Goal: Check status: Check status

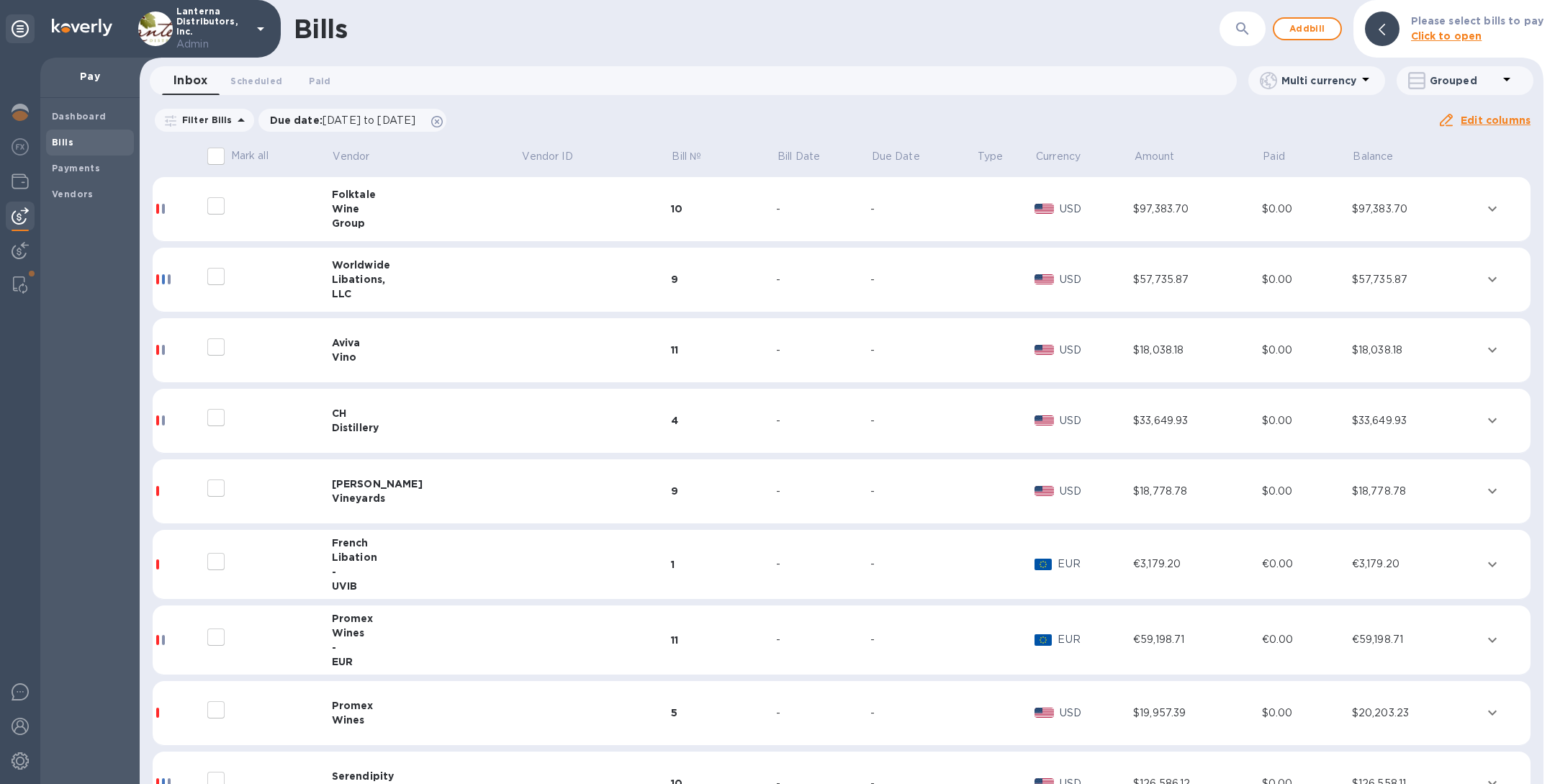
click at [1249, 30] on icon "button" at bounding box center [1242, 28] width 17 height 17
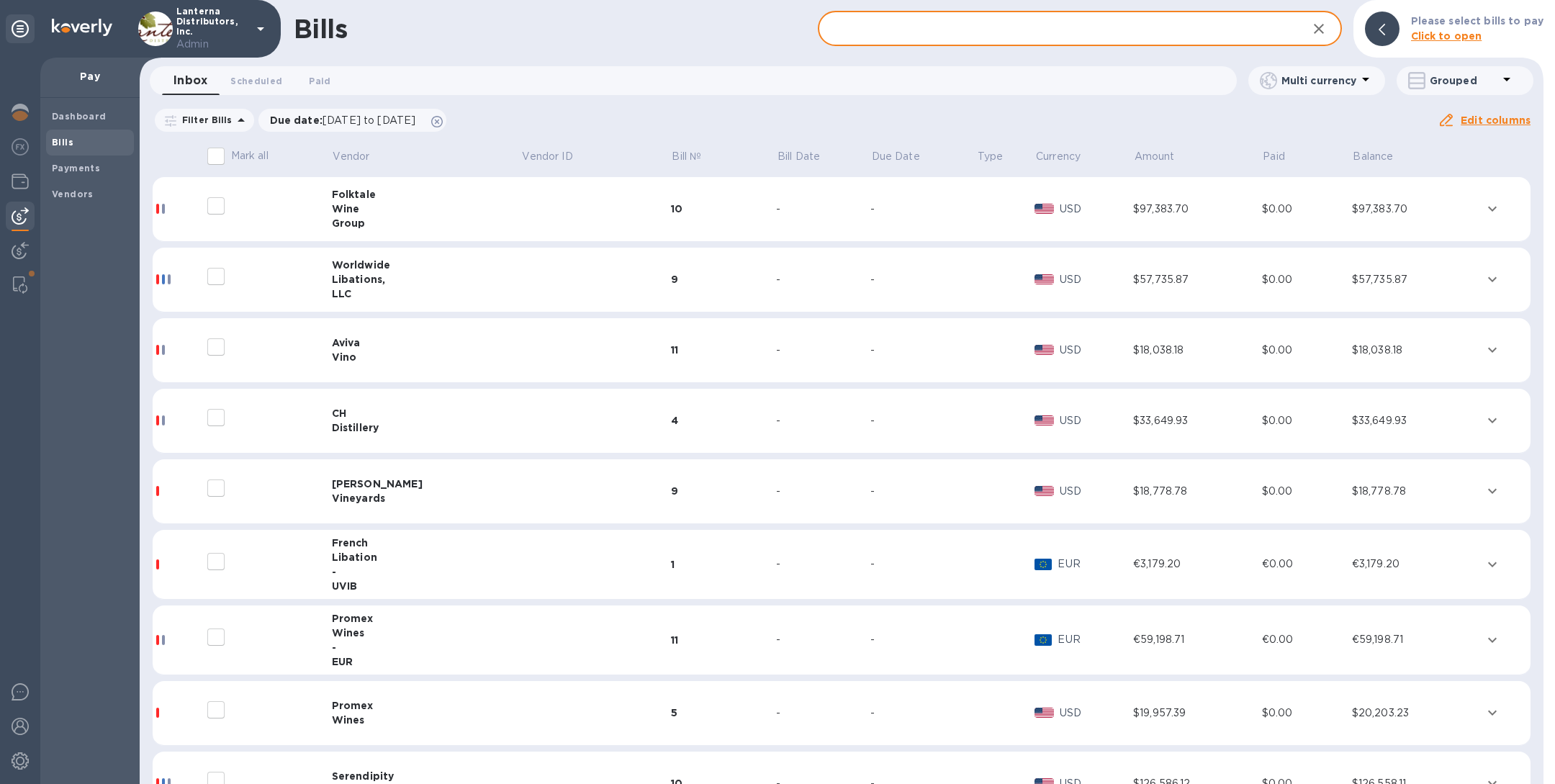
paste input "P11602"
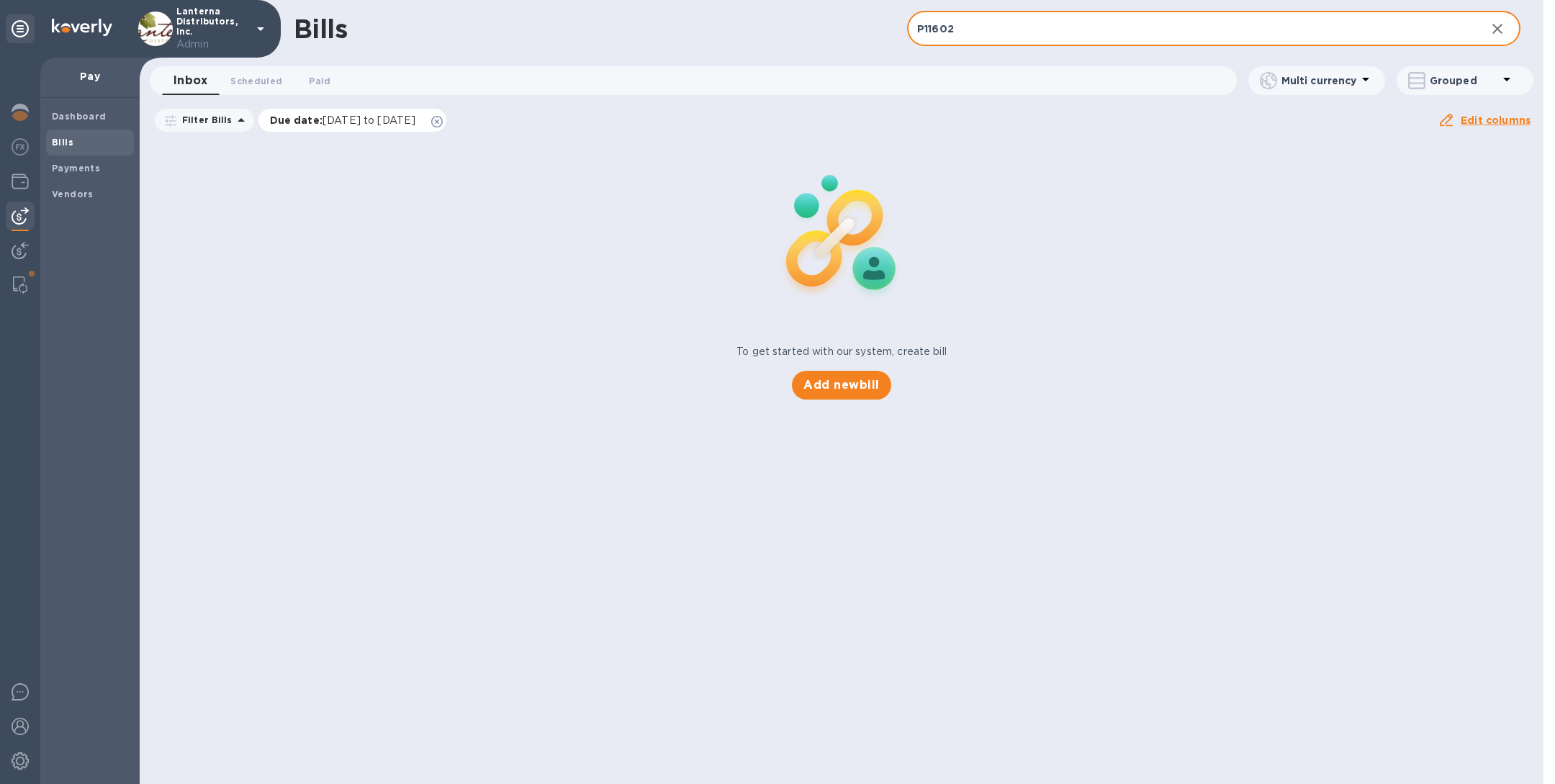
click at [442, 116] on icon at bounding box center [437, 122] width 12 height 12
click at [264, 83] on span "Scheduled 0" at bounding box center [256, 81] width 52 height 15
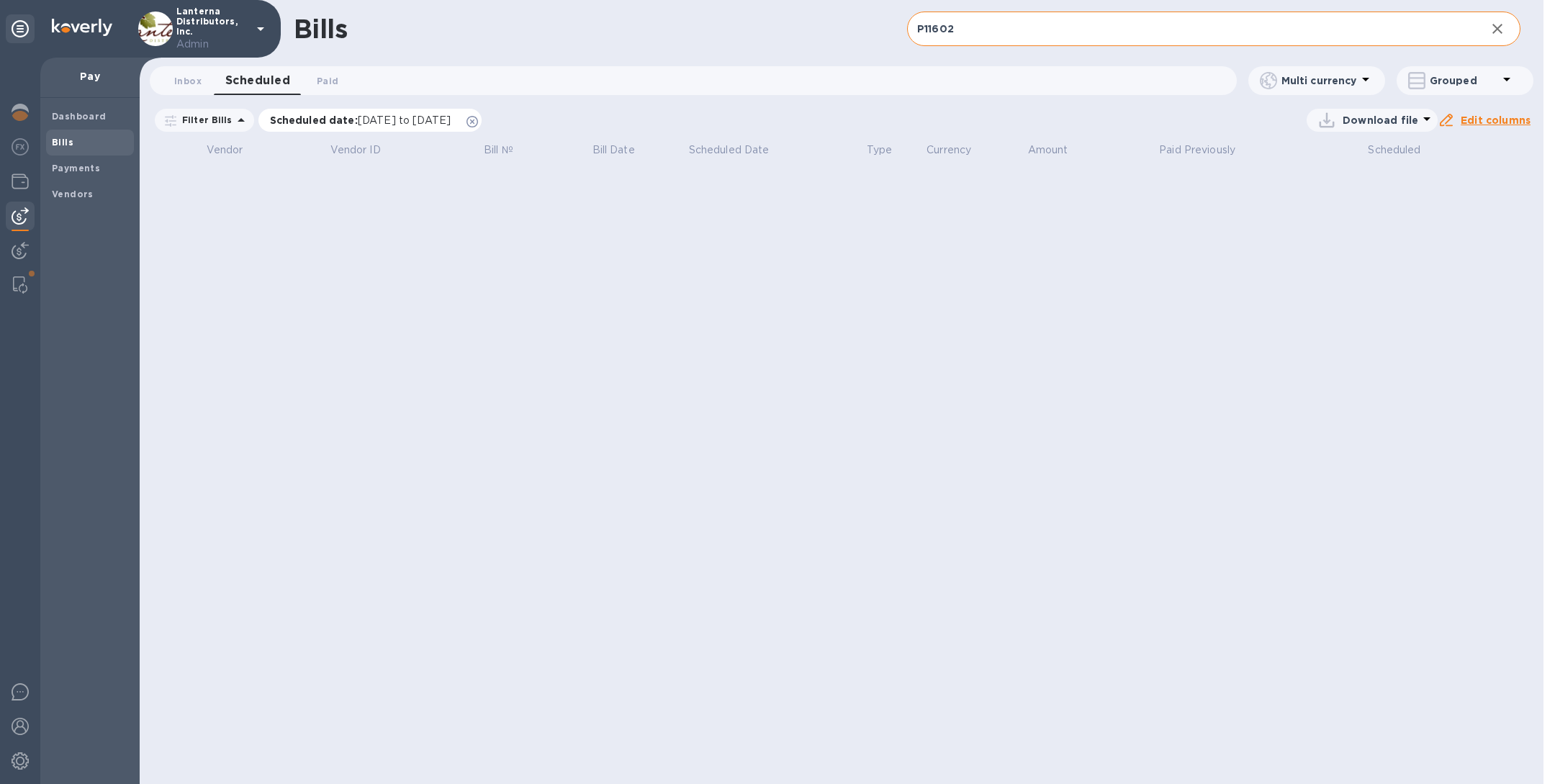
click at [478, 119] on icon at bounding box center [472, 122] width 12 height 12
click at [326, 78] on span "Paid 0" at bounding box center [327, 81] width 21 height 15
click at [445, 120] on icon at bounding box center [440, 122] width 12 height 12
click at [188, 76] on span "Inbox 0" at bounding box center [188, 81] width 27 height 15
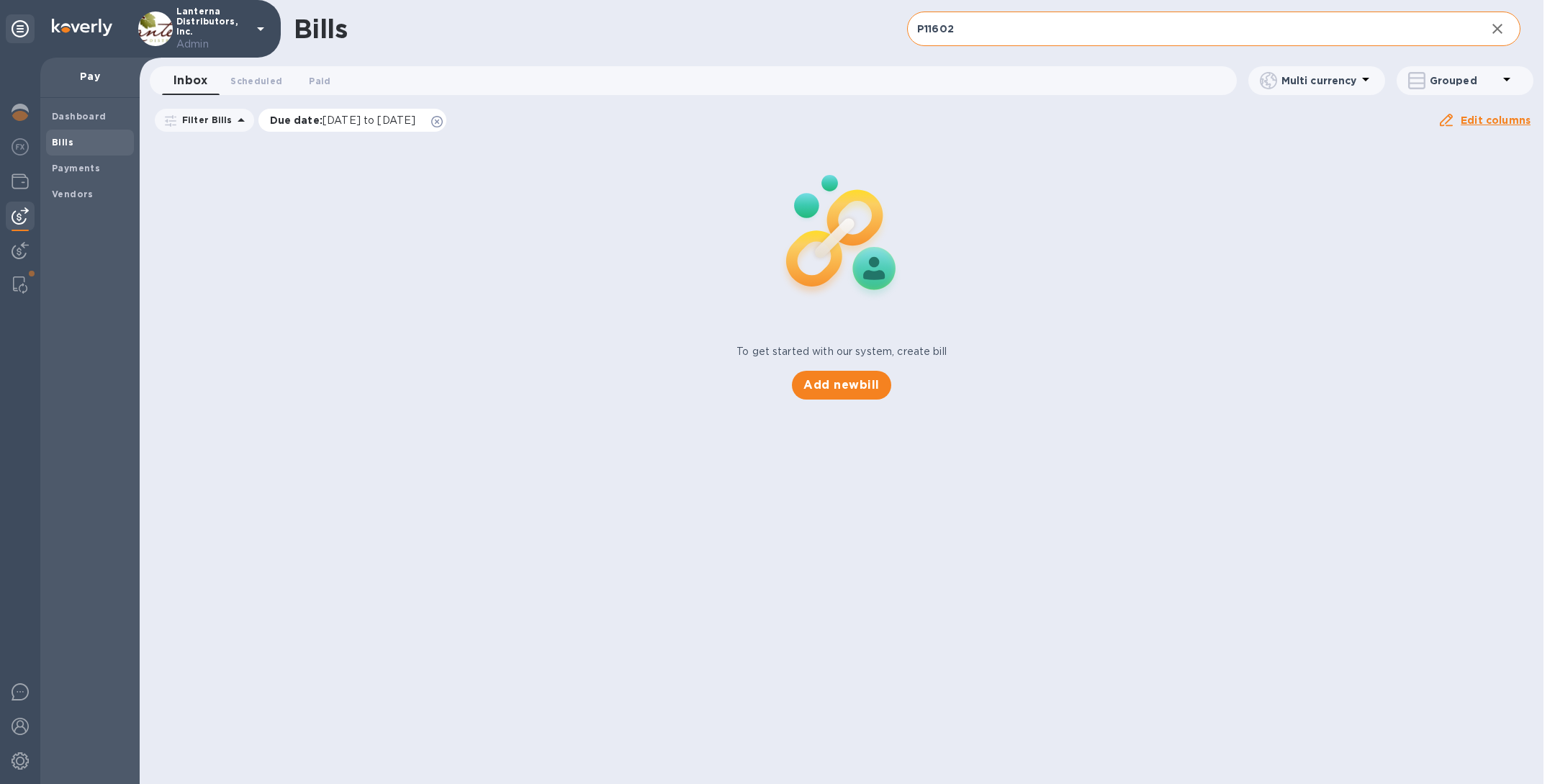
click at [442, 121] on icon at bounding box center [437, 122] width 12 height 12
click at [981, 21] on input "P11602" at bounding box center [1190, 30] width 567 height 36
paste input "781"
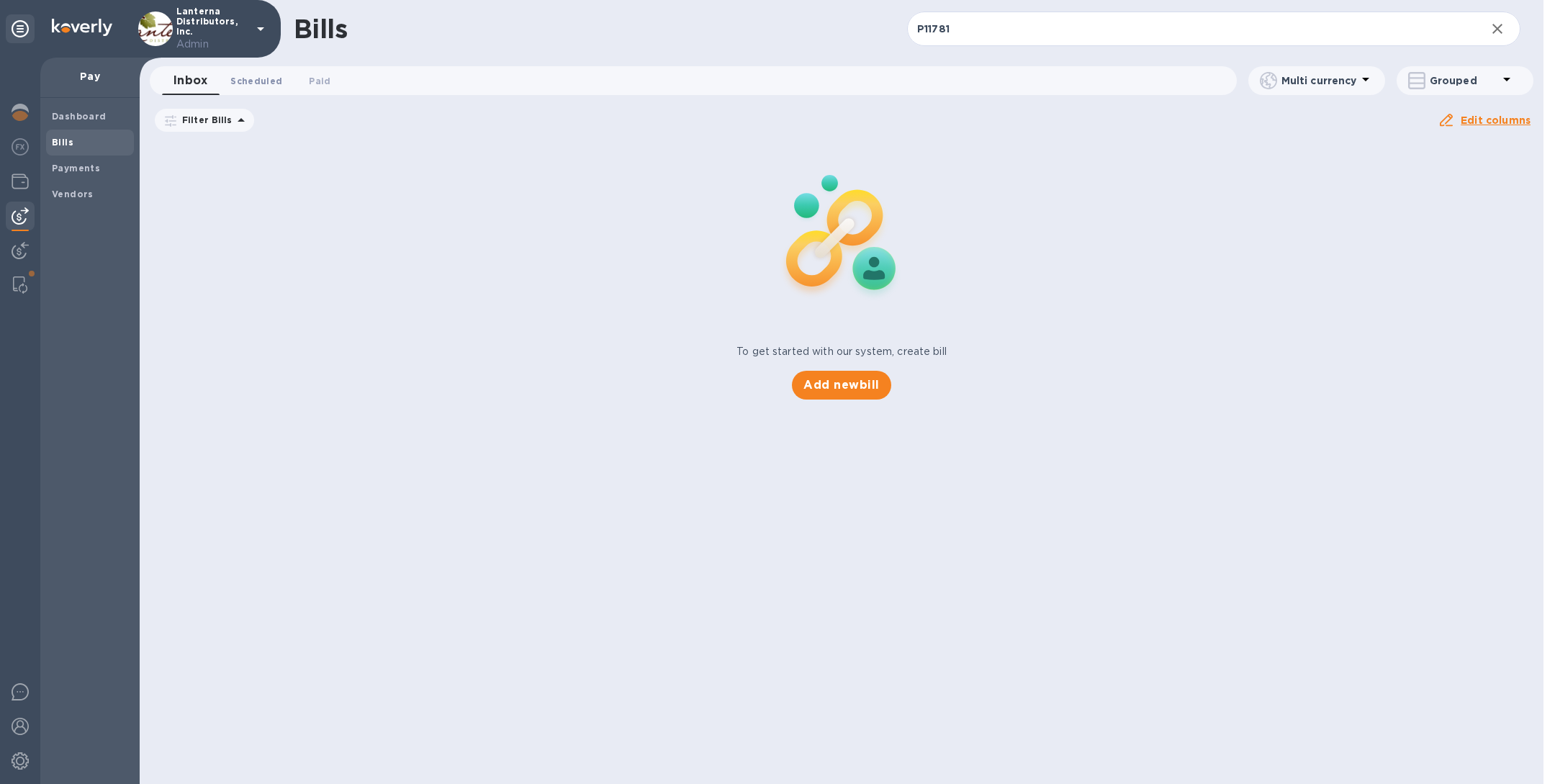
click at [241, 79] on span "Scheduled 0" at bounding box center [256, 81] width 52 height 15
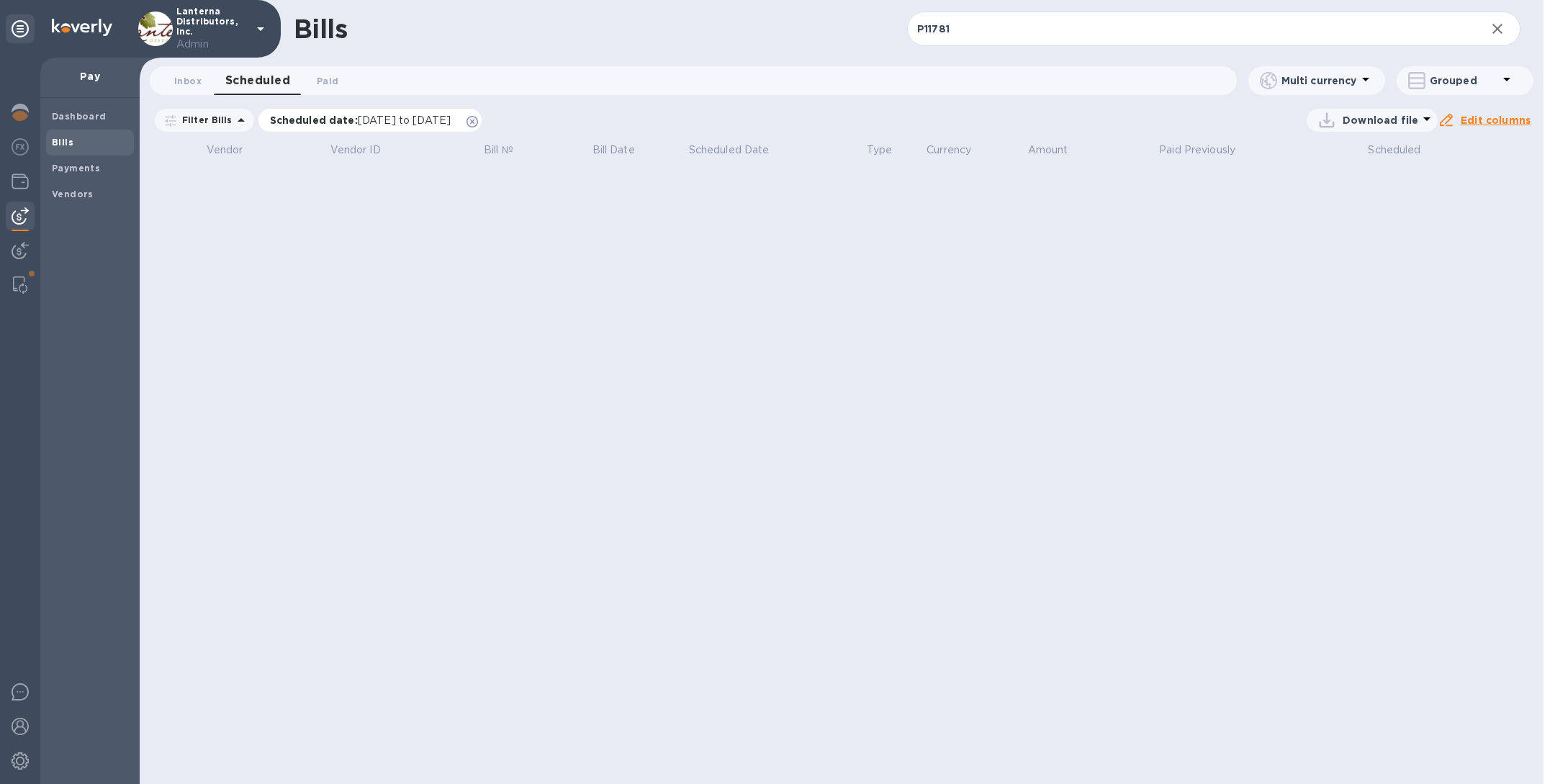
click at [478, 124] on icon at bounding box center [472, 122] width 12 height 12
click at [325, 78] on span "Paid 0" at bounding box center [327, 81] width 21 height 15
click at [445, 120] on icon at bounding box center [440, 122] width 12 height 12
click at [1011, 19] on input "P11781" at bounding box center [1190, 30] width 567 height 36
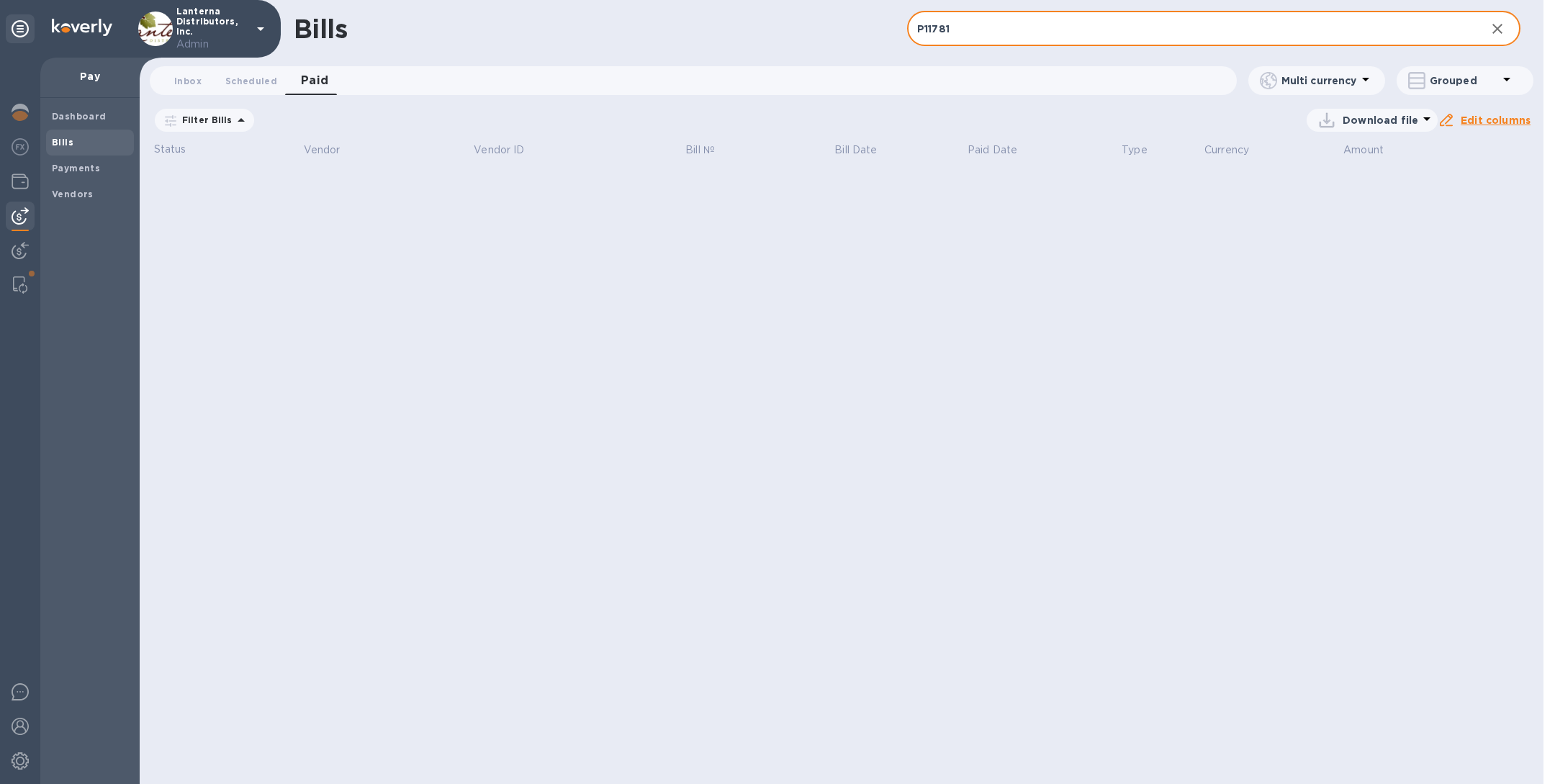
click at [1011, 19] on input "P11781" at bounding box center [1190, 30] width 567 height 36
paste input "555"
click at [251, 77] on span "Scheduled 0" at bounding box center [251, 81] width 52 height 15
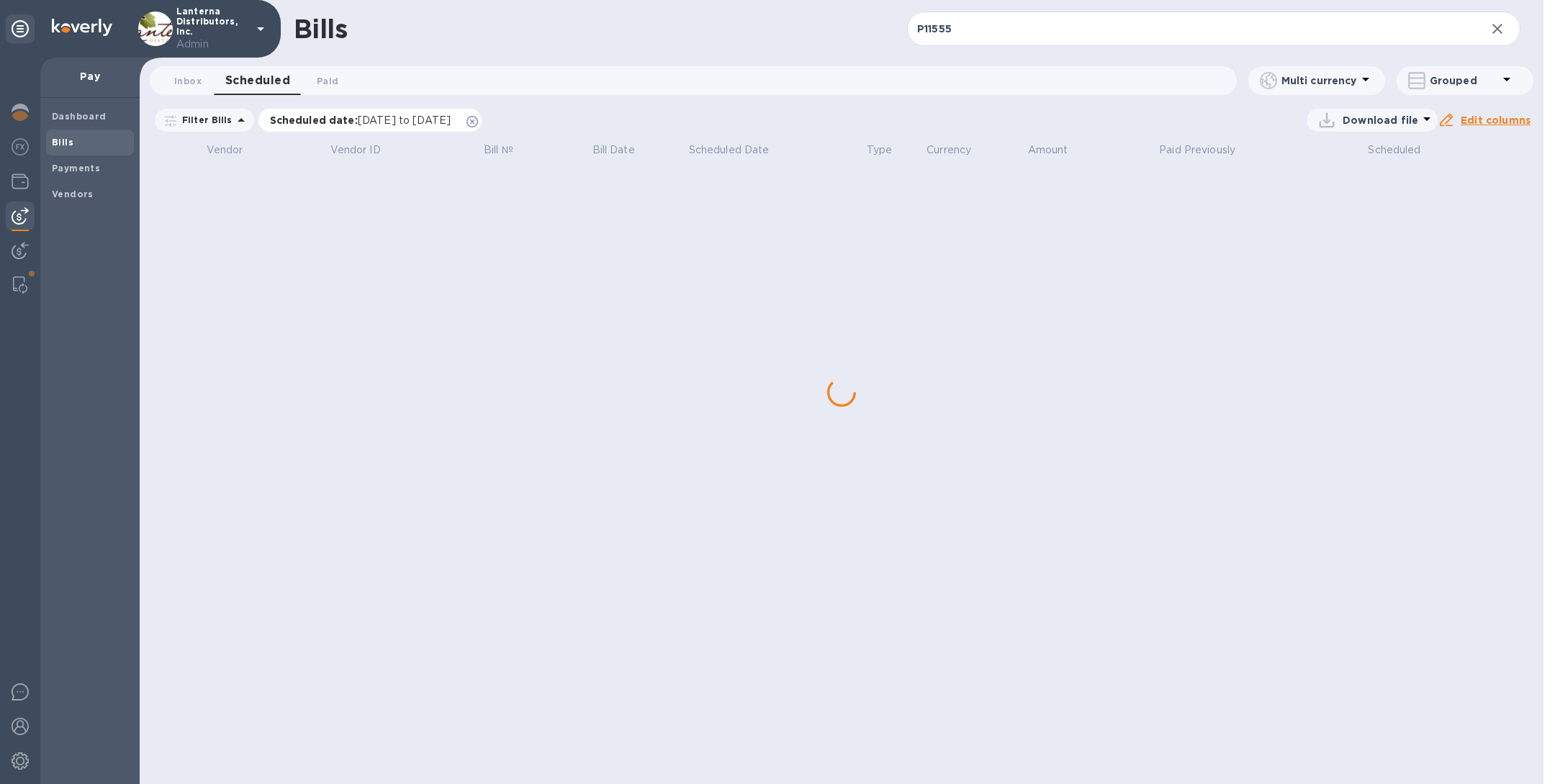
click at [478, 121] on icon at bounding box center [472, 122] width 12 height 12
click at [185, 78] on span "Inbox 0" at bounding box center [188, 81] width 27 height 15
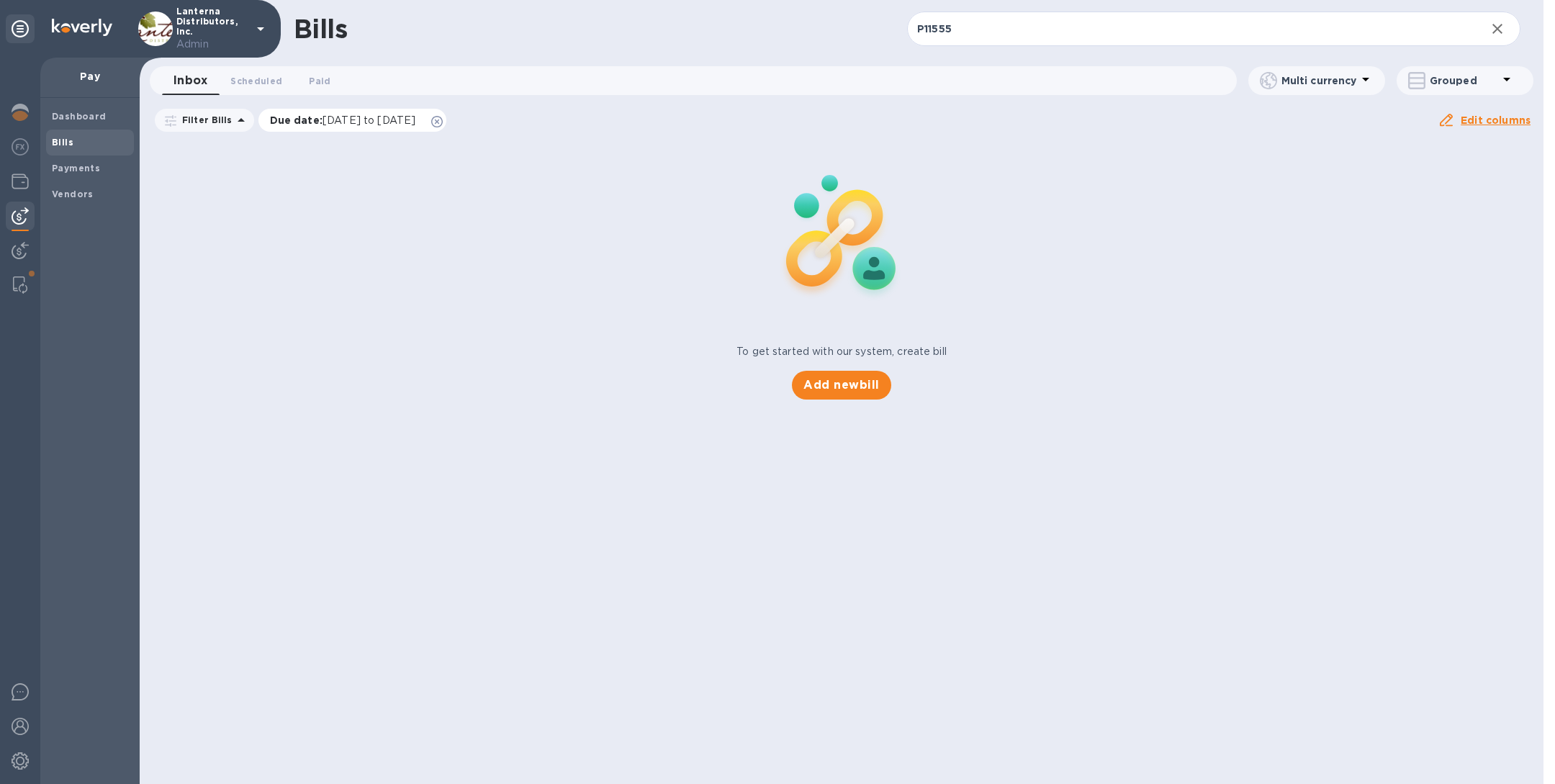
click at [442, 120] on icon at bounding box center [437, 122] width 12 height 12
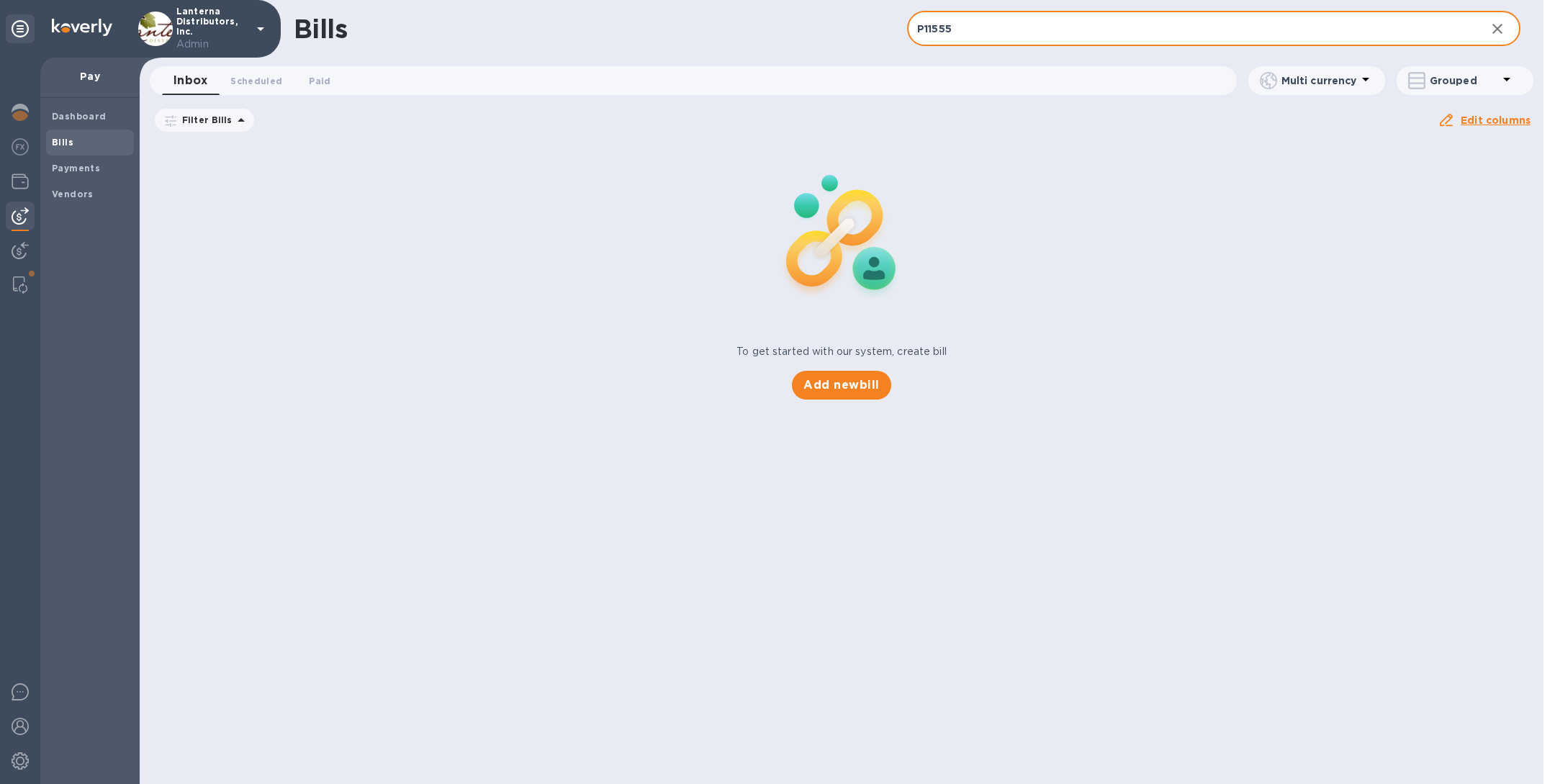
click at [975, 27] on input "P11555" at bounding box center [1190, 30] width 567 height 36
paste input "748"
type input "P11748"
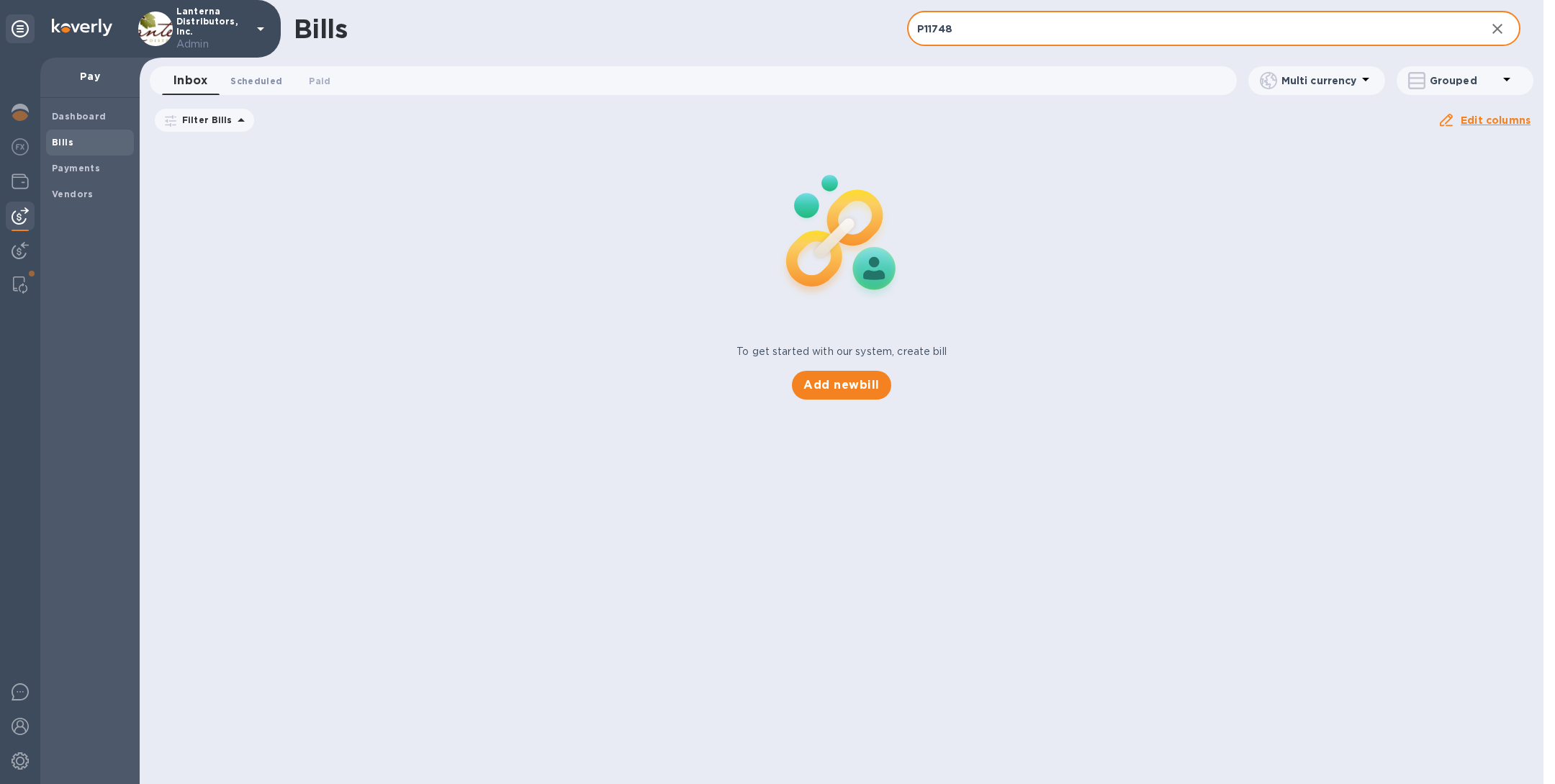
click at [242, 82] on span "Scheduled 0" at bounding box center [256, 81] width 52 height 15
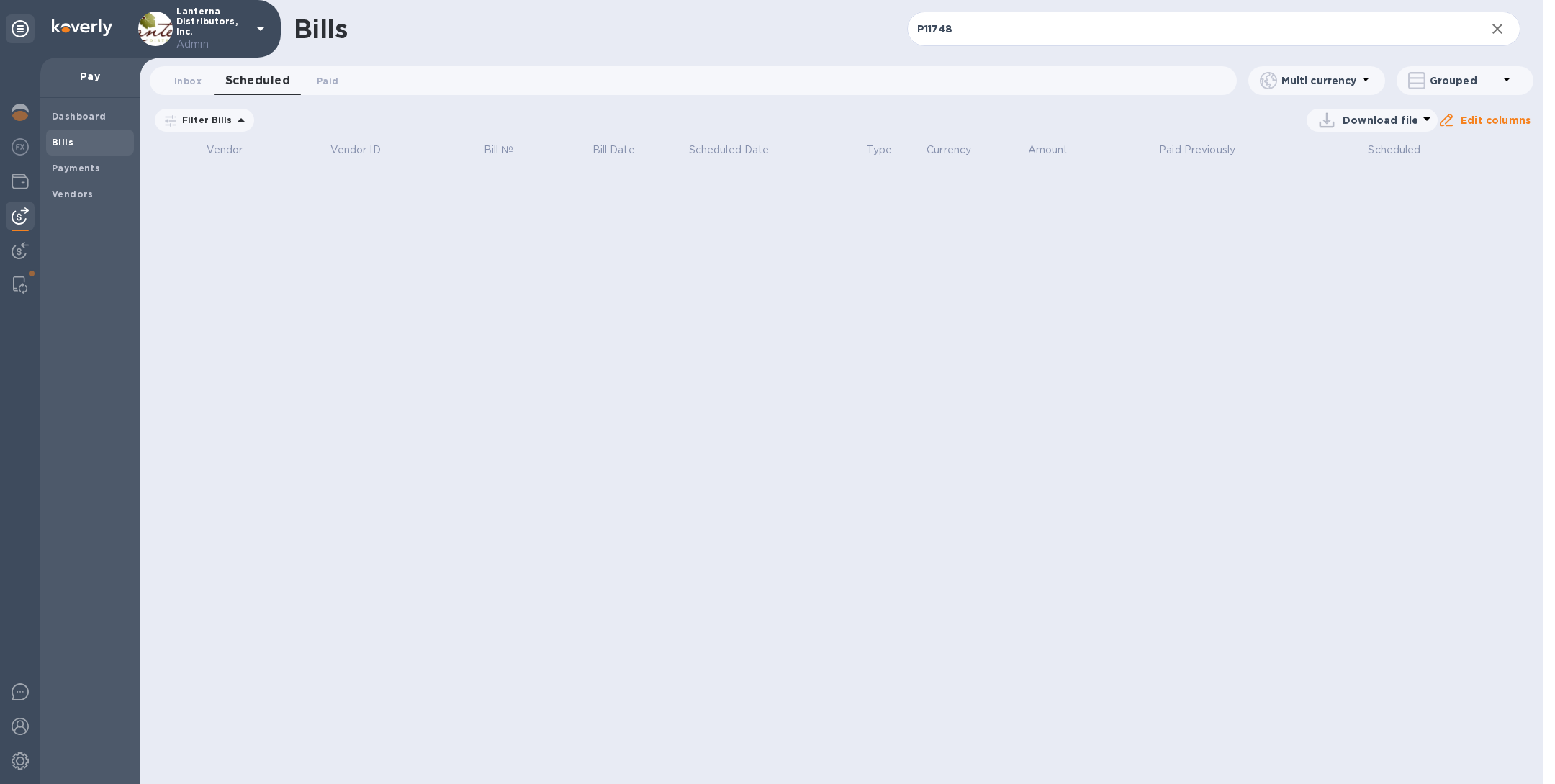
click at [0, 0] on icon at bounding box center [0, 0] width 0 height 0
click at [331, 76] on span "Paid 0" at bounding box center [327, 81] width 21 height 15
click at [445, 120] on icon at bounding box center [440, 122] width 12 height 12
click at [188, 79] on span "Inbox 0" at bounding box center [188, 81] width 27 height 15
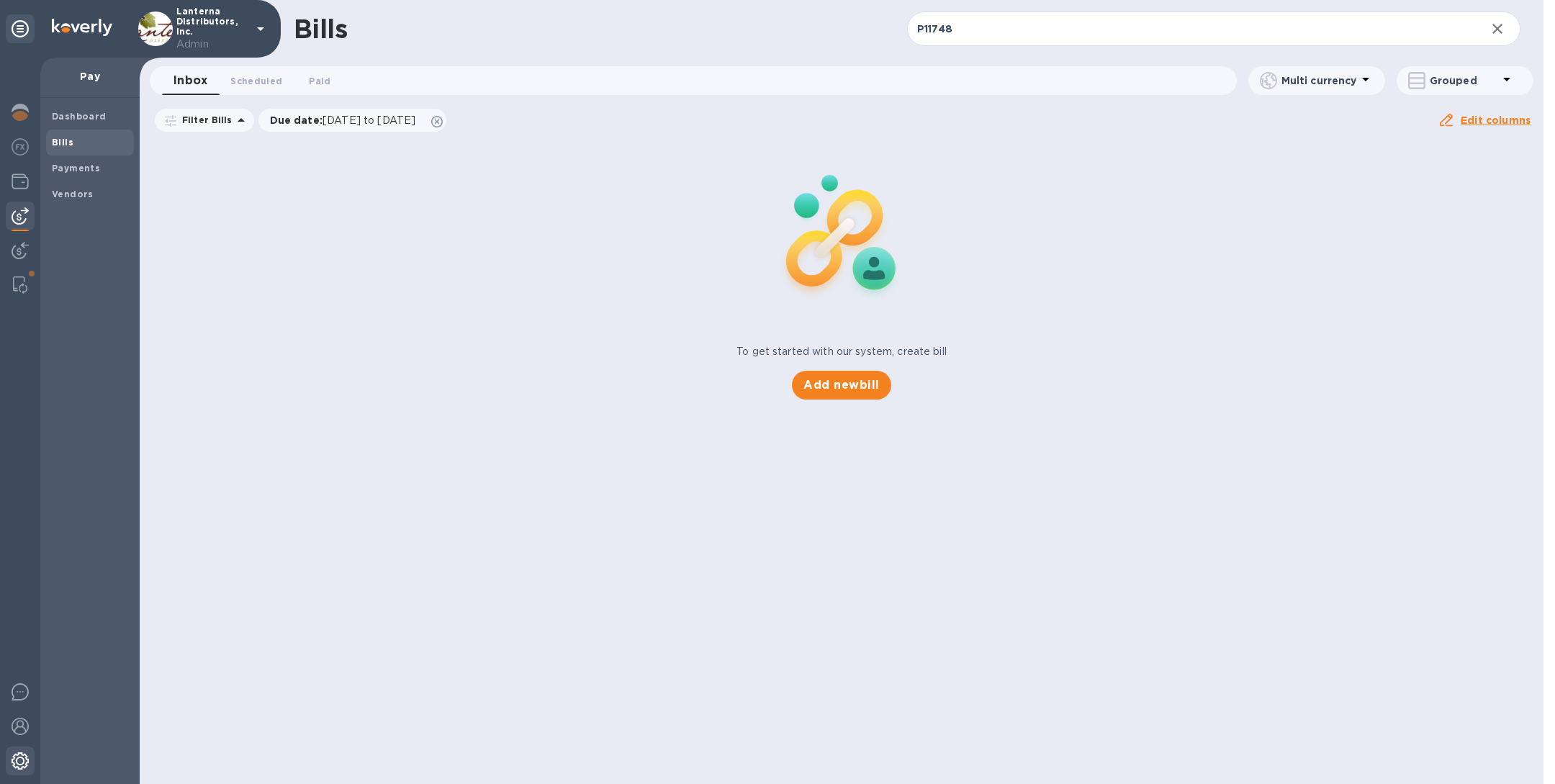
click at [16, 765] on img at bounding box center [20, 760] width 17 height 17
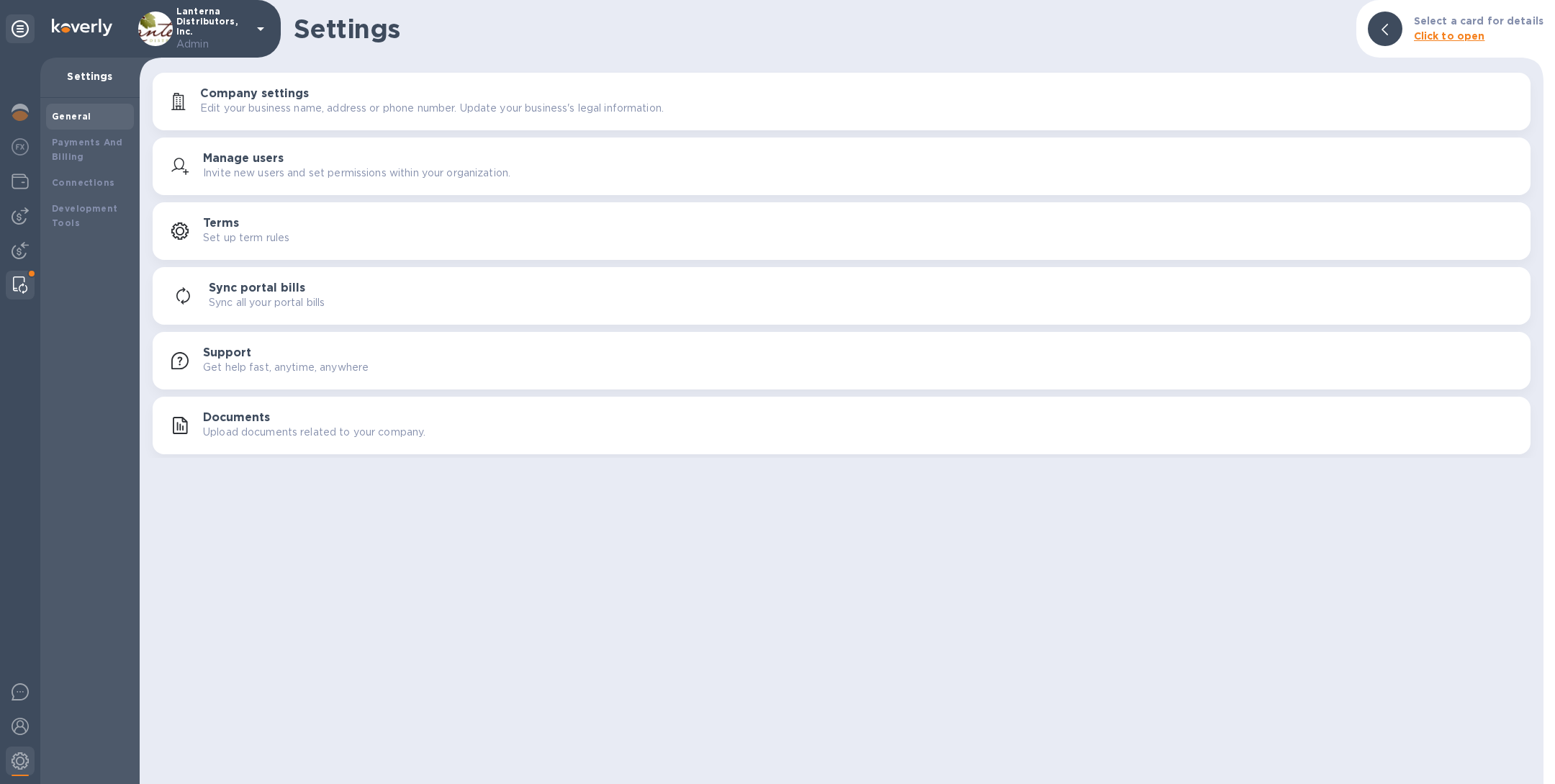
click at [19, 281] on img at bounding box center [19, 285] width 14 height 17
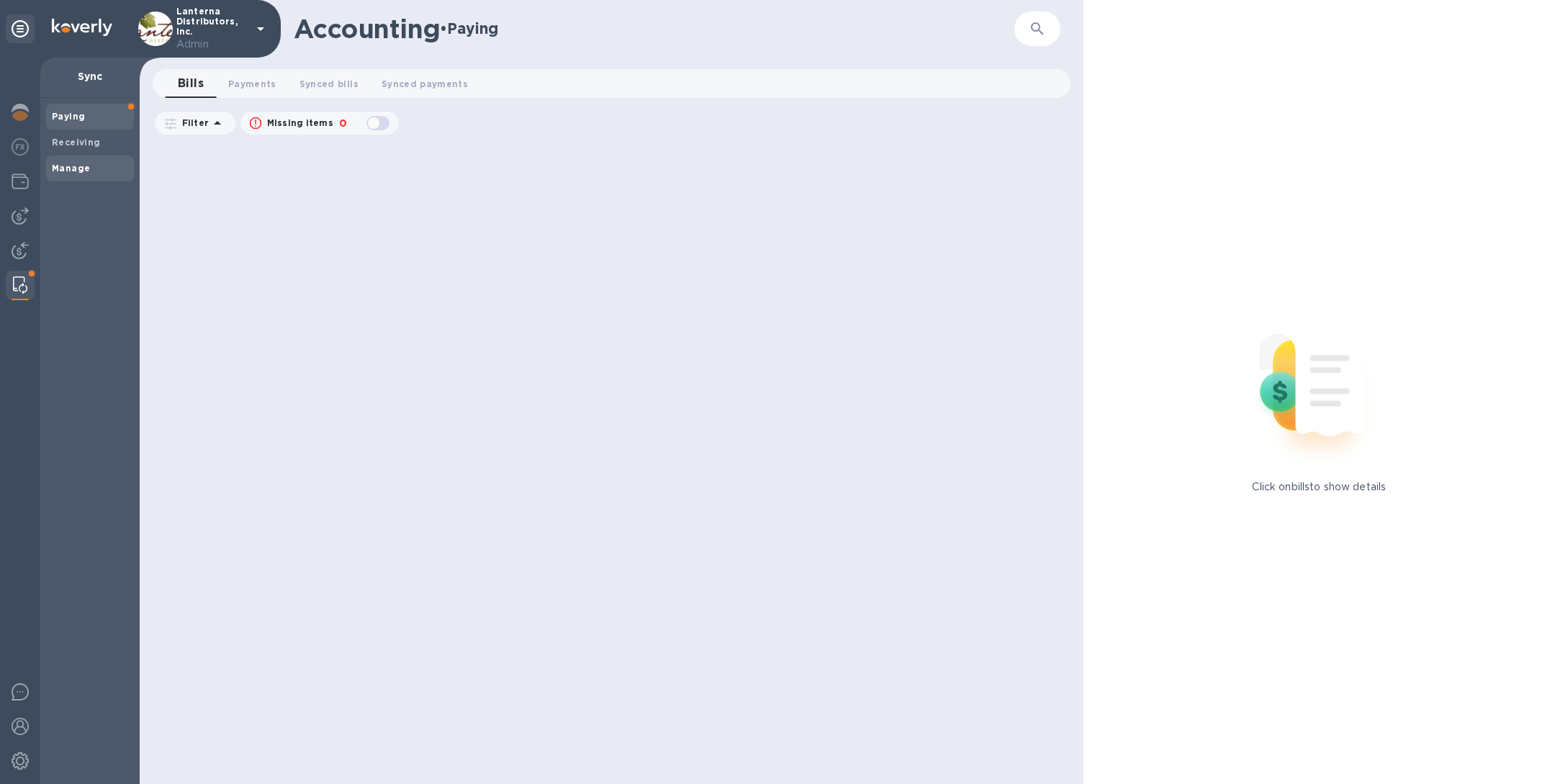
click at [82, 173] on span "Manage" at bounding box center [70, 168] width 38 height 14
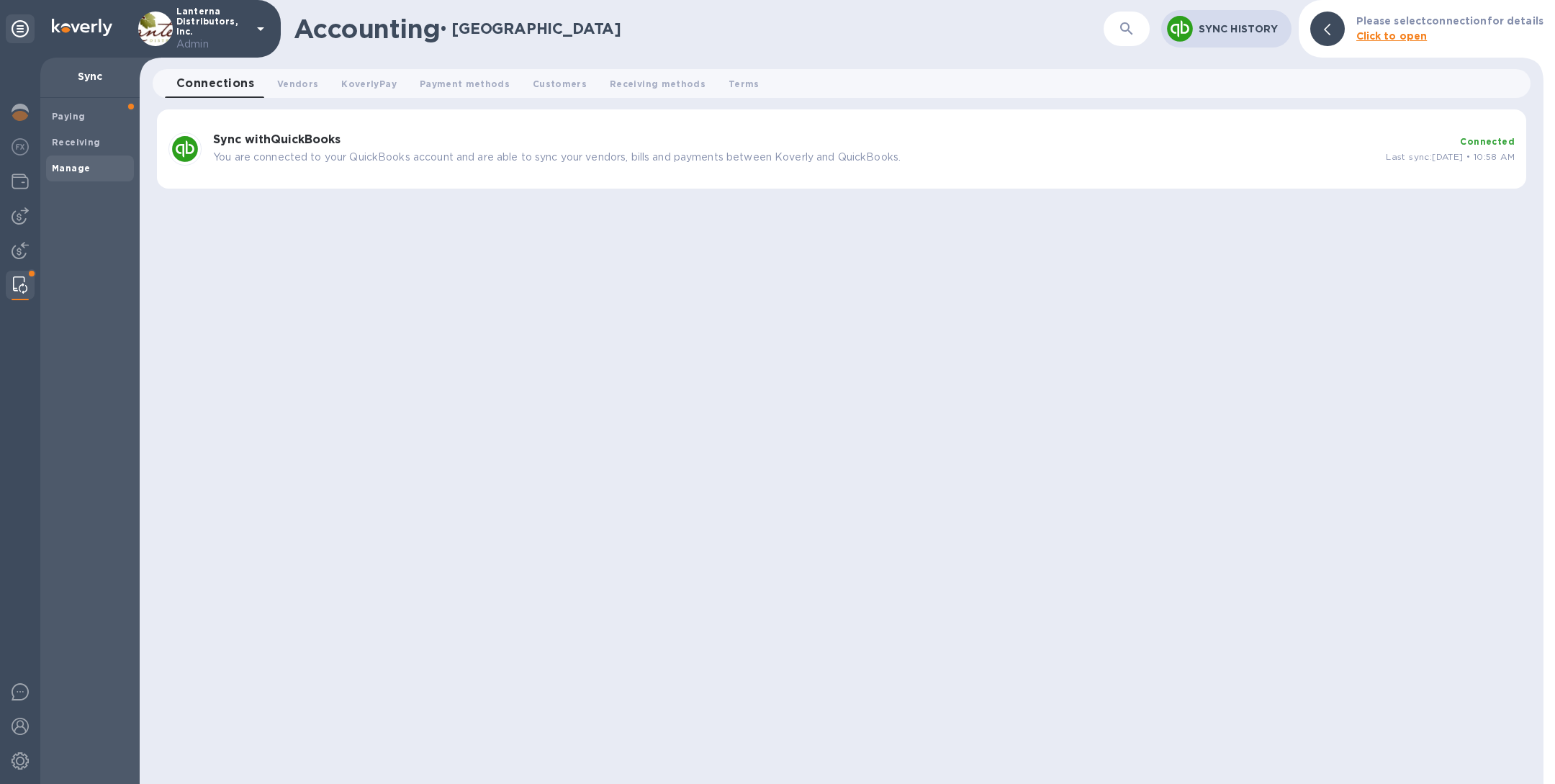
click at [565, 158] on p "You are connected to your QuickBooks account and are able to sync your vendors,…" at bounding box center [794, 157] width 1161 height 15
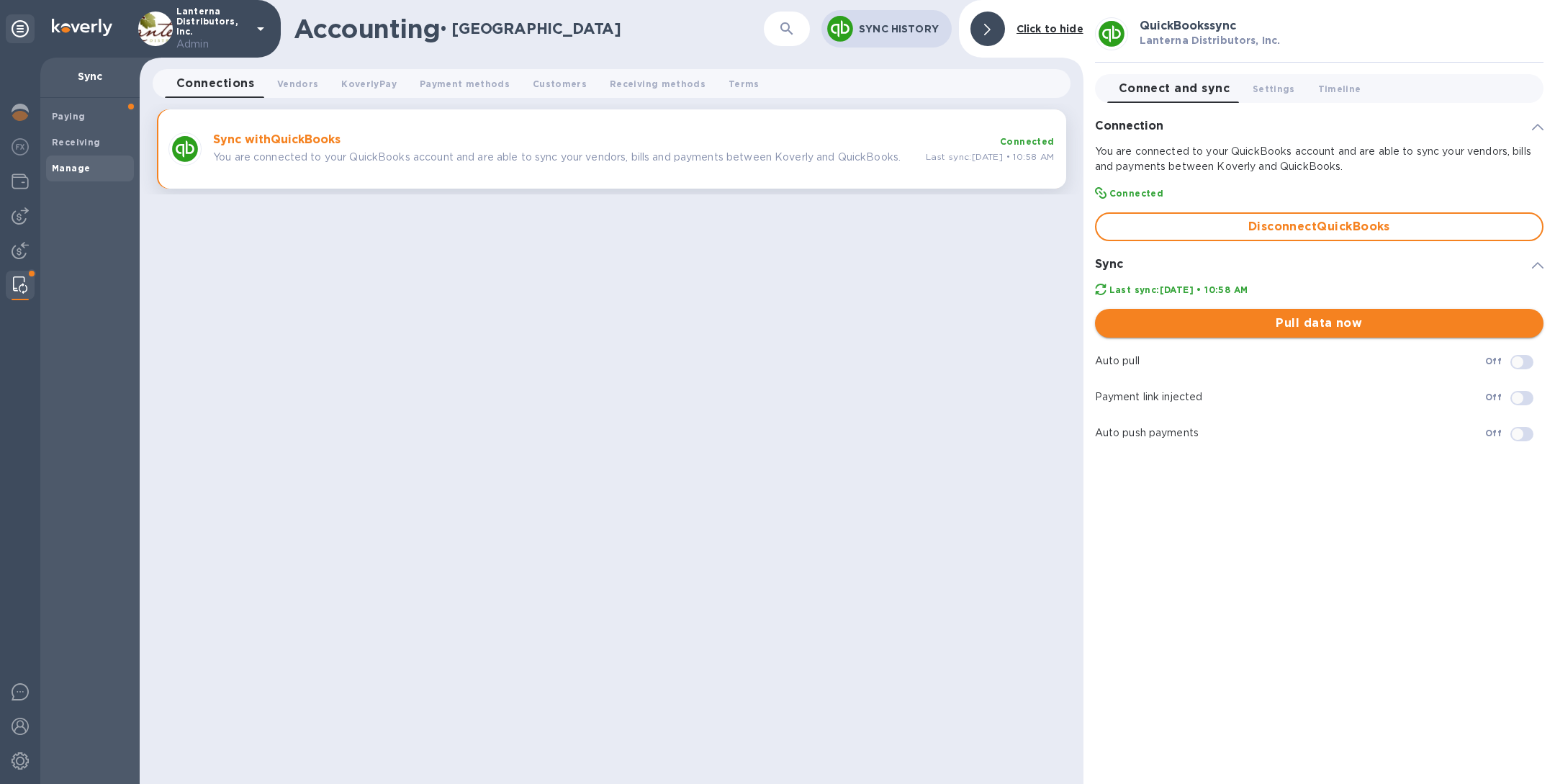
click at [1335, 325] on span "Pull data now" at bounding box center [1319, 322] width 425 height 17
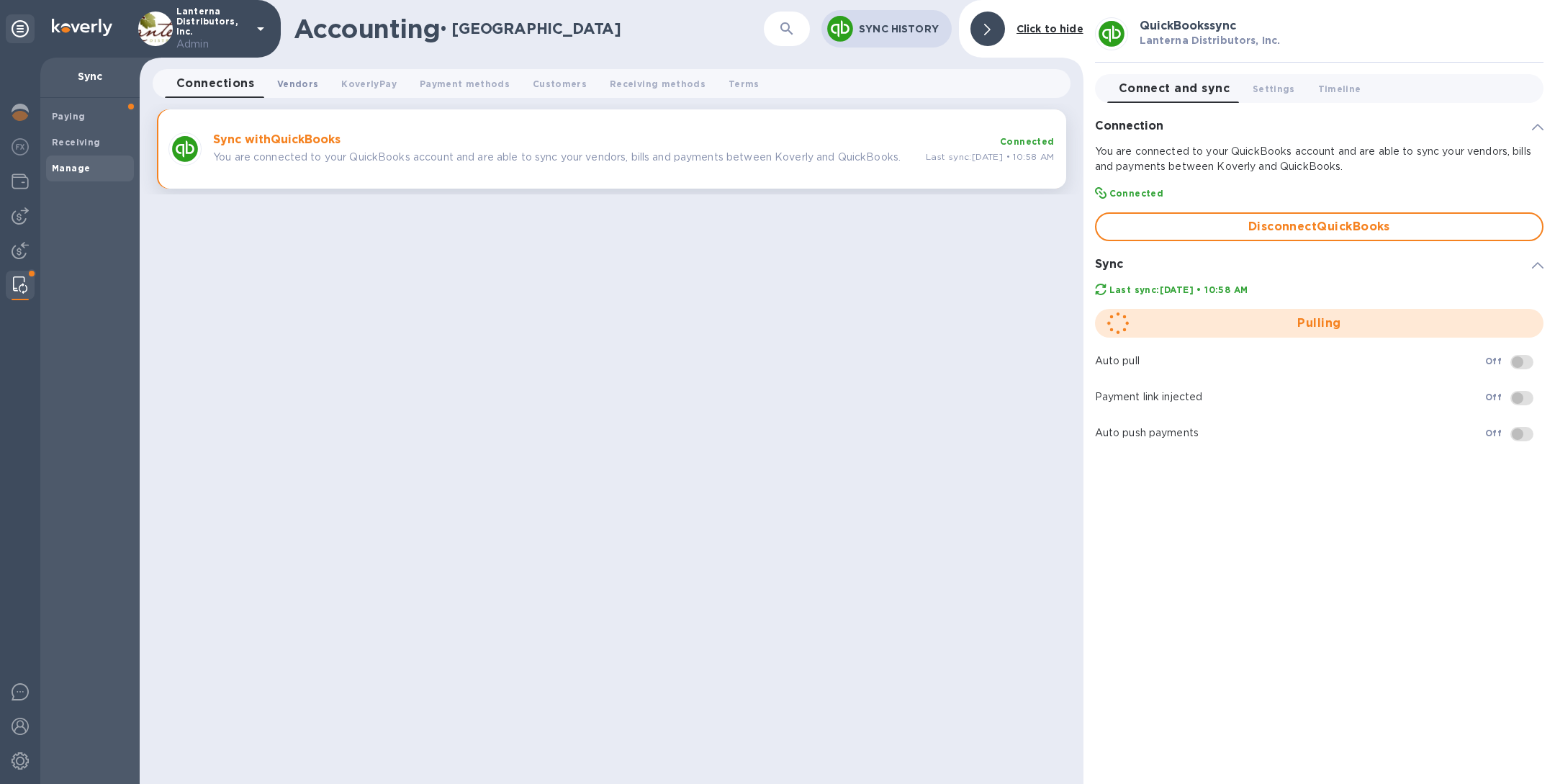
click at [299, 88] on span "Vendors 0" at bounding box center [297, 84] width 41 height 15
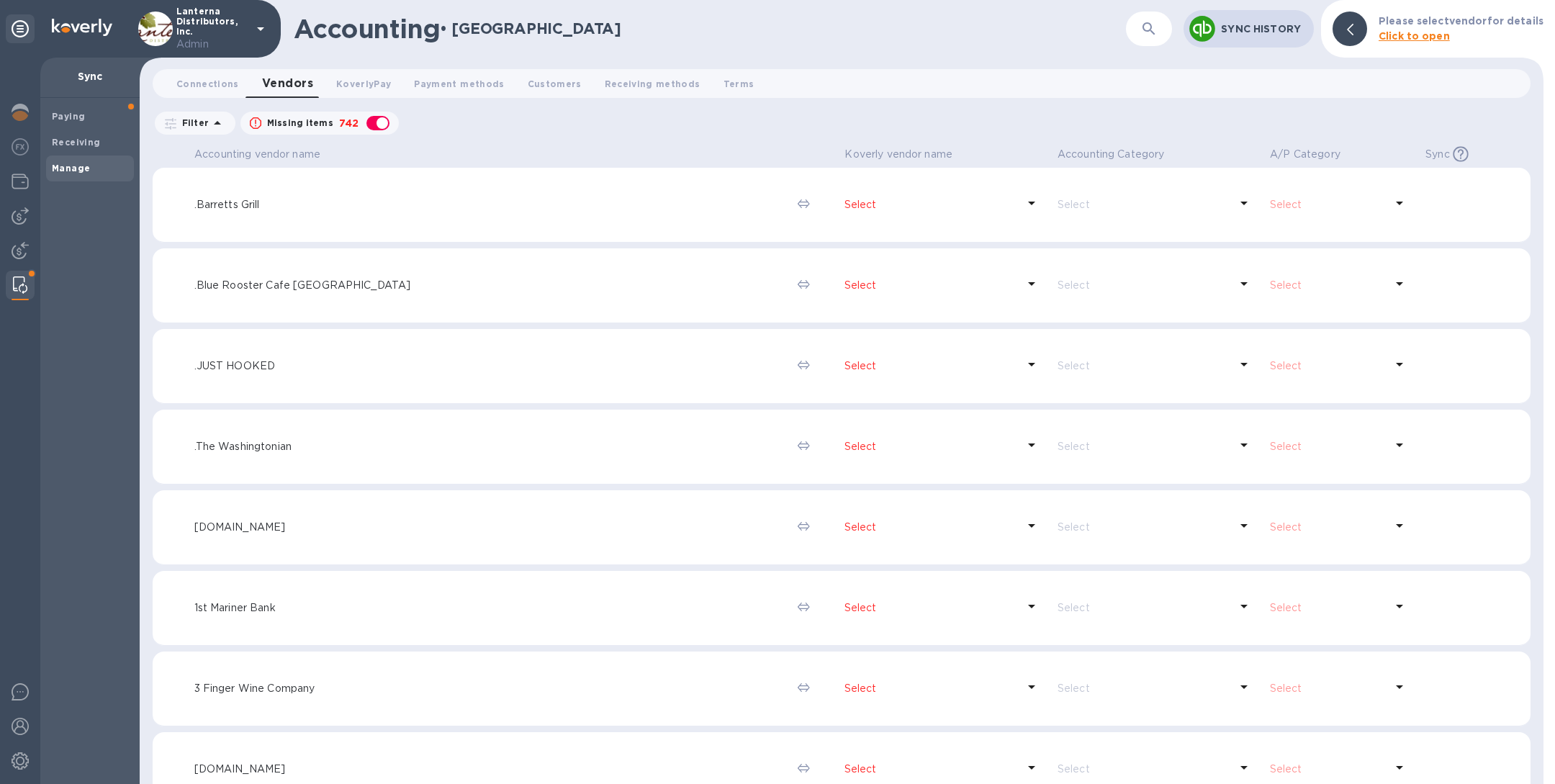
click at [372, 124] on div "button" at bounding box center [378, 122] width 29 height 20
checkbox input "false"
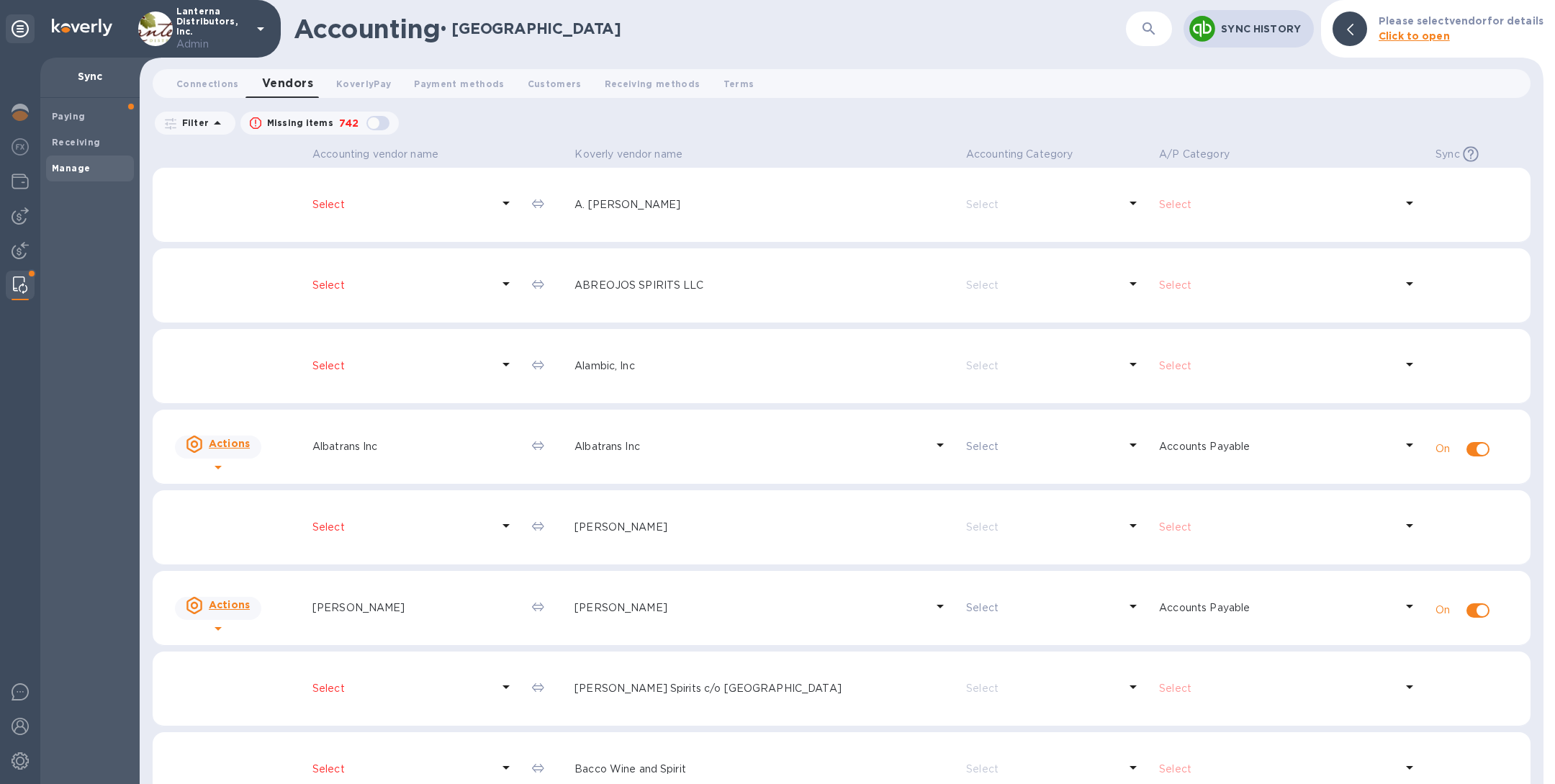
click at [1137, 30] on button "button" at bounding box center [1149, 29] width 35 height 35
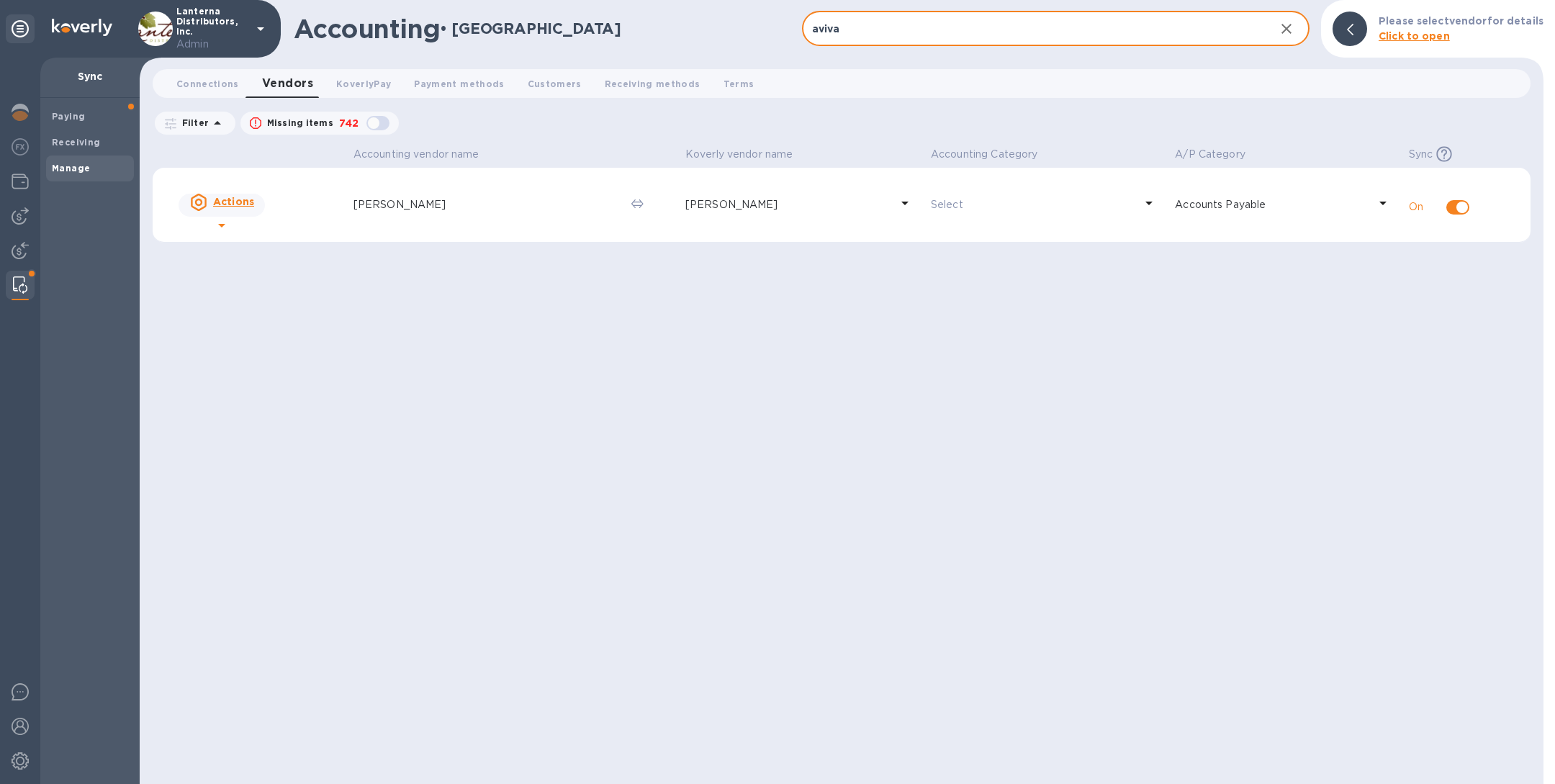
click at [884, 27] on input "aviva" at bounding box center [1033, 30] width 462 height 36
type input "i"
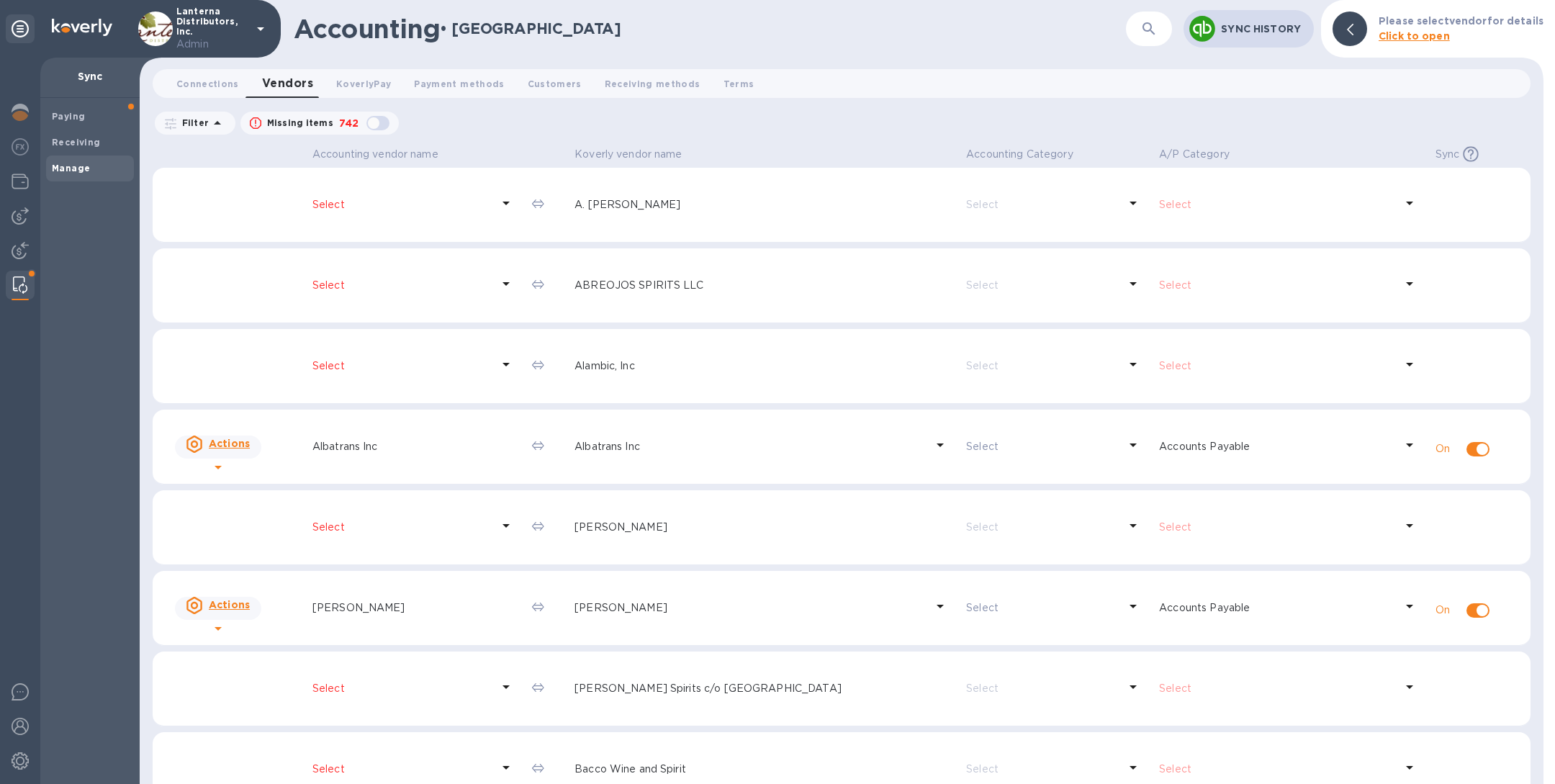
click at [1147, 27] on icon "button" at bounding box center [1149, 28] width 17 height 17
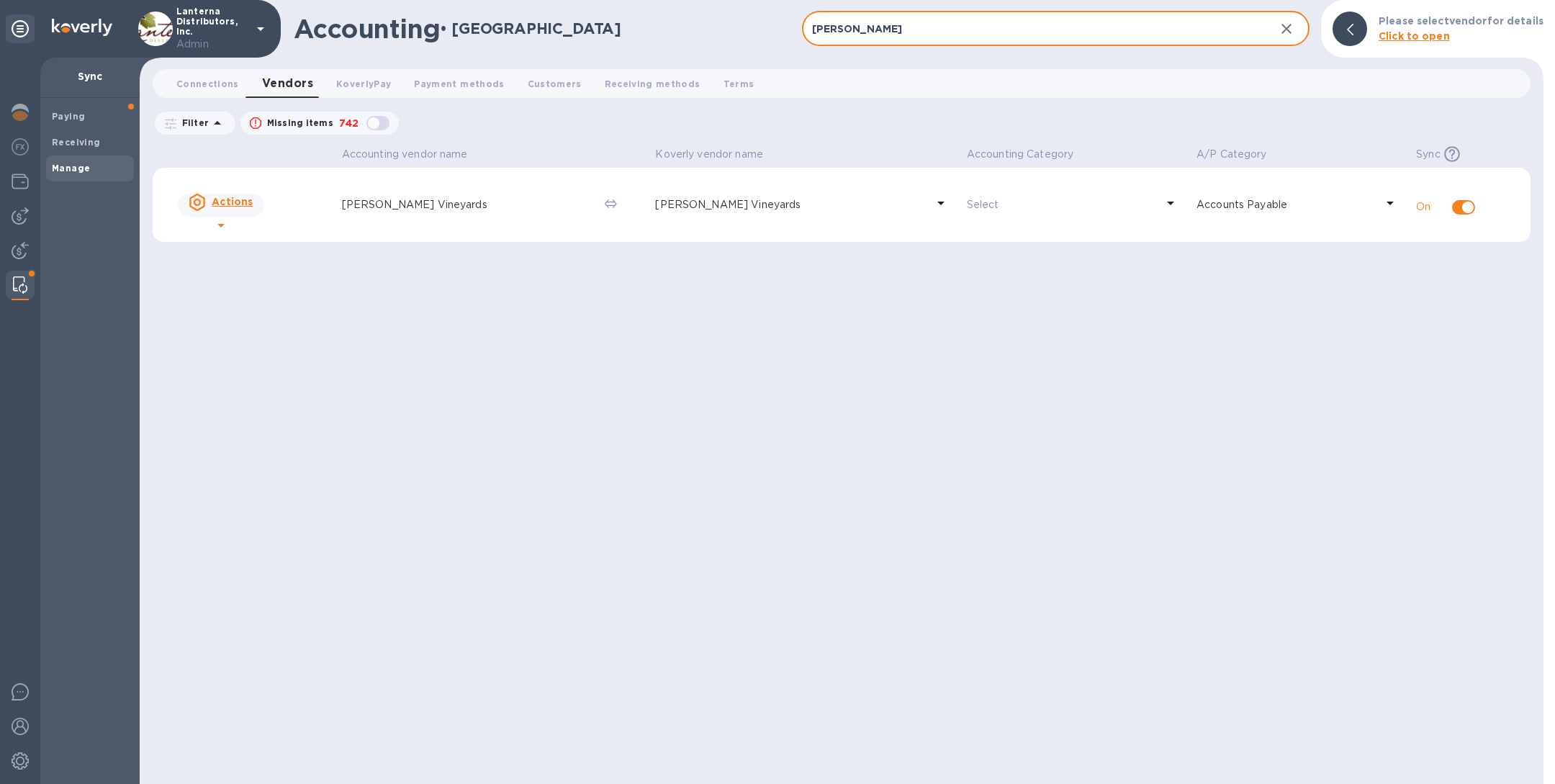
click at [962, 25] on input "[PERSON_NAME]" at bounding box center [1033, 30] width 462 height 36
click at [931, 24] on input "[PERSON_NAME]" at bounding box center [1033, 30] width 462 height 36
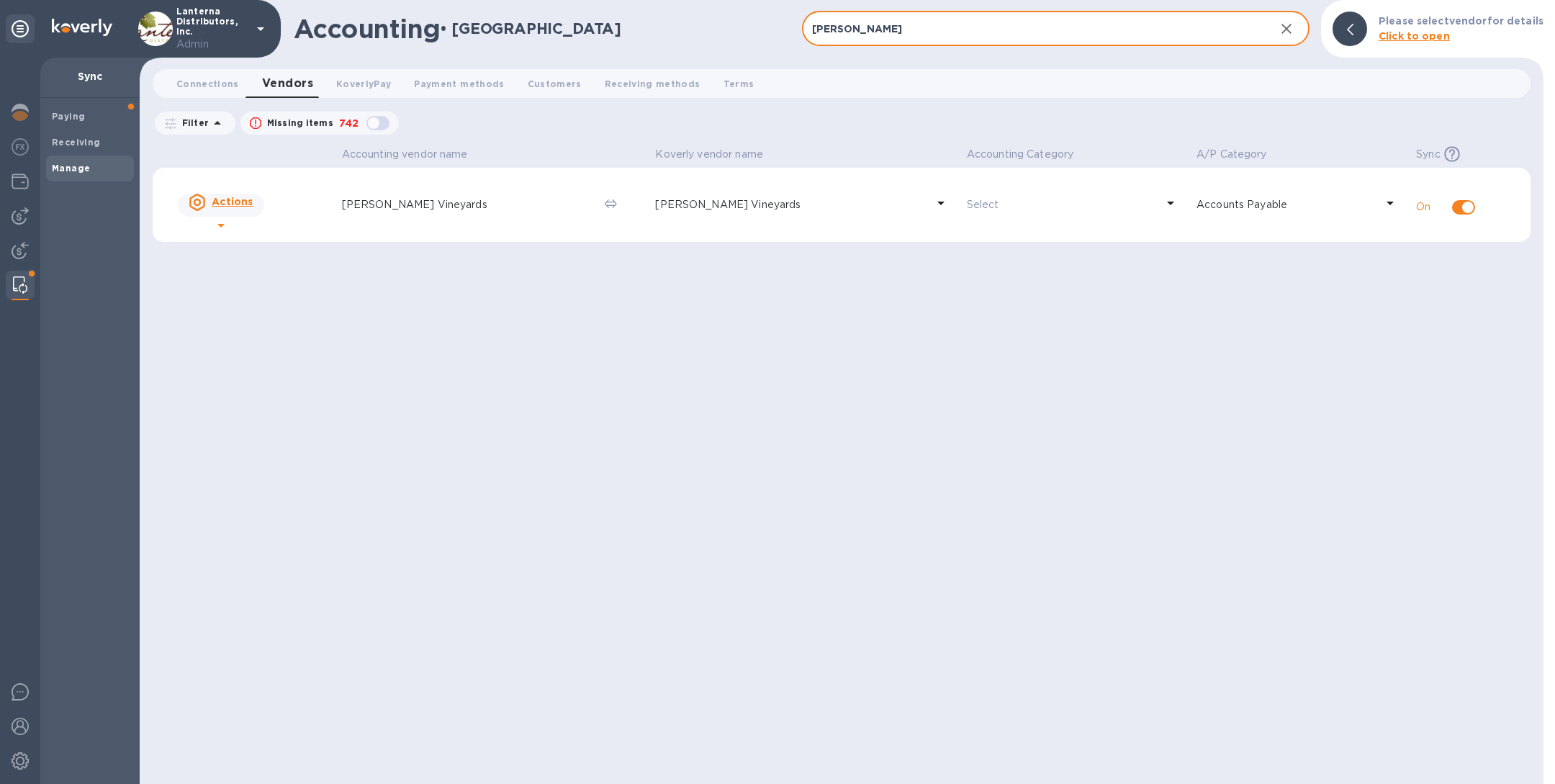
click at [931, 24] on input "[PERSON_NAME]" at bounding box center [1033, 30] width 462 height 36
type input "ch dis"
click at [202, 82] on span "Connections 0" at bounding box center [208, 84] width 63 height 15
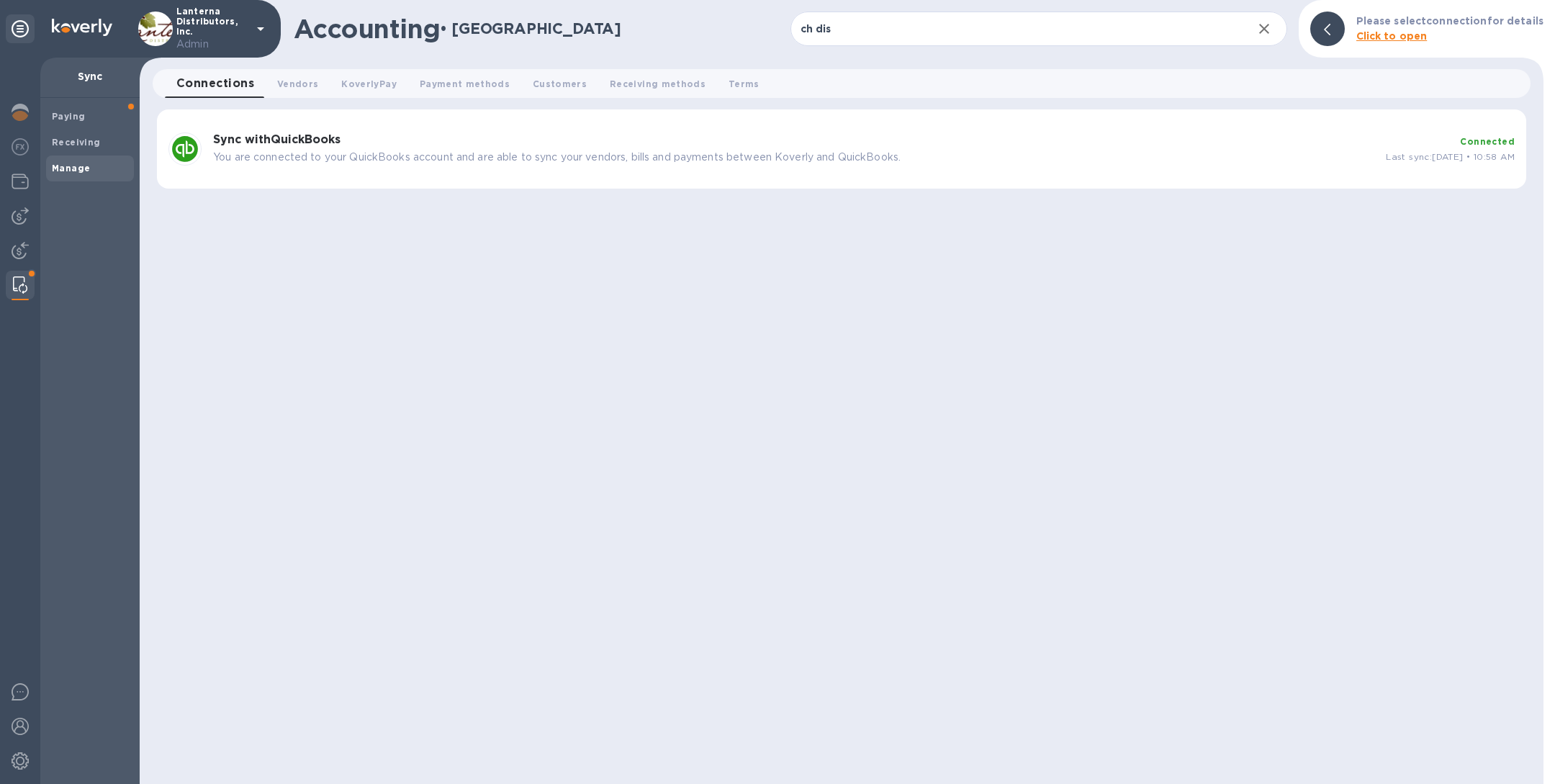
click at [661, 160] on p "You are connected to your QuickBooks account and are able to sync your vendors,…" at bounding box center [794, 157] width 1161 height 15
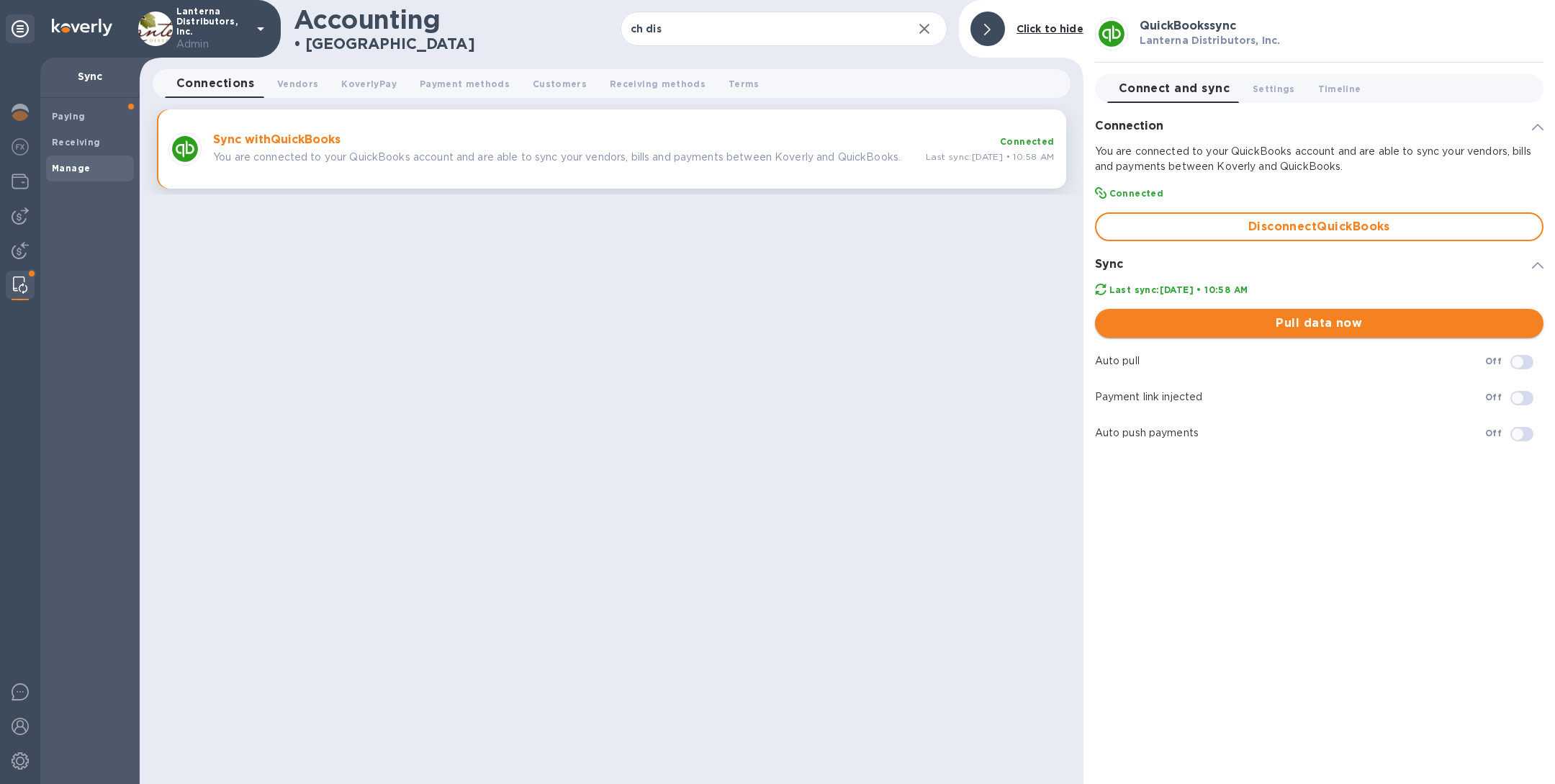
click at [1152, 316] on span "Pull data now" at bounding box center [1319, 322] width 425 height 17
click at [19, 219] on img at bounding box center [20, 216] width 17 height 17
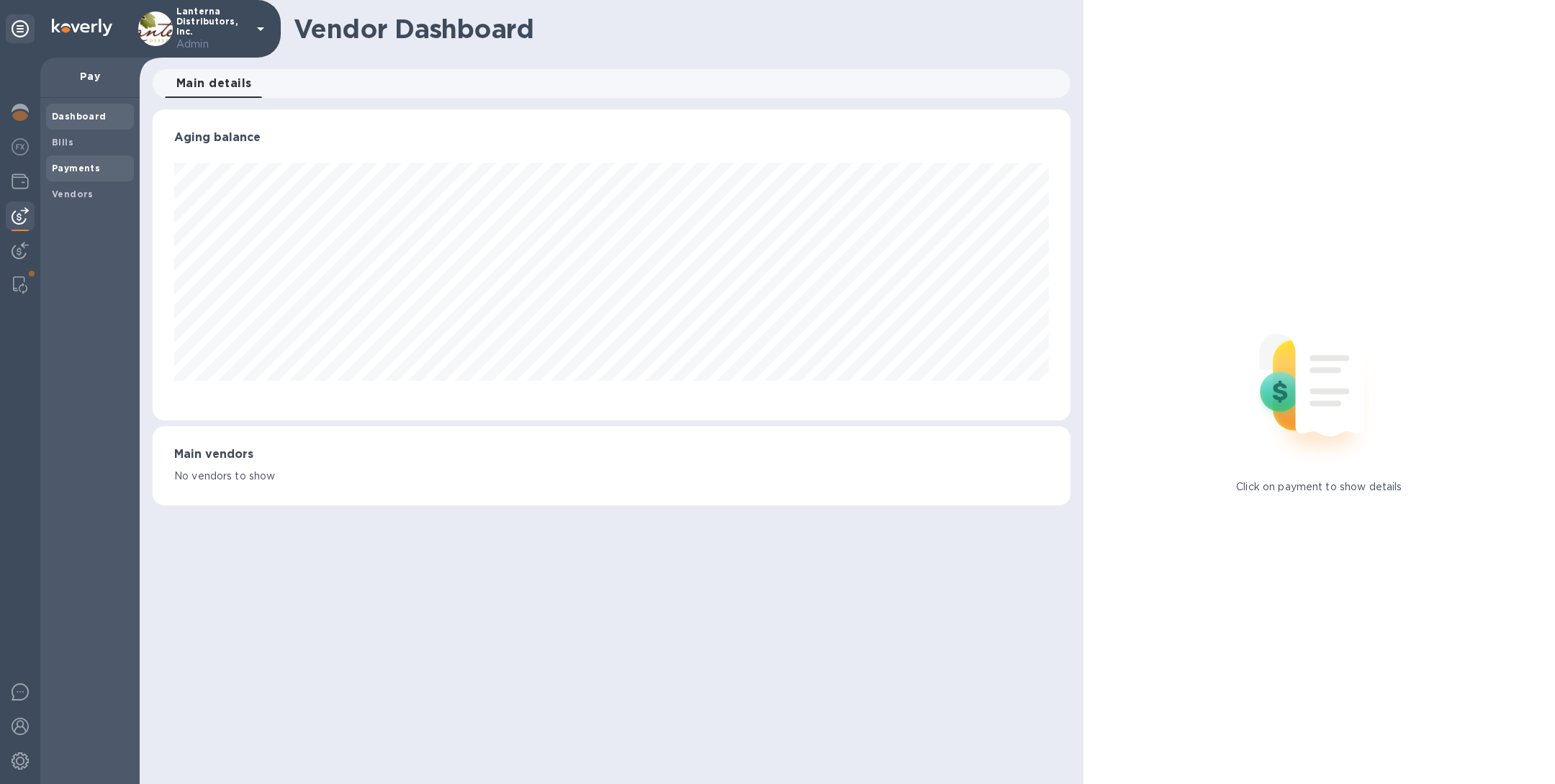
scroll to position [311, 917]
click at [76, 136] on span "Bills" at bounding box center [90, 142] width 76 height 14
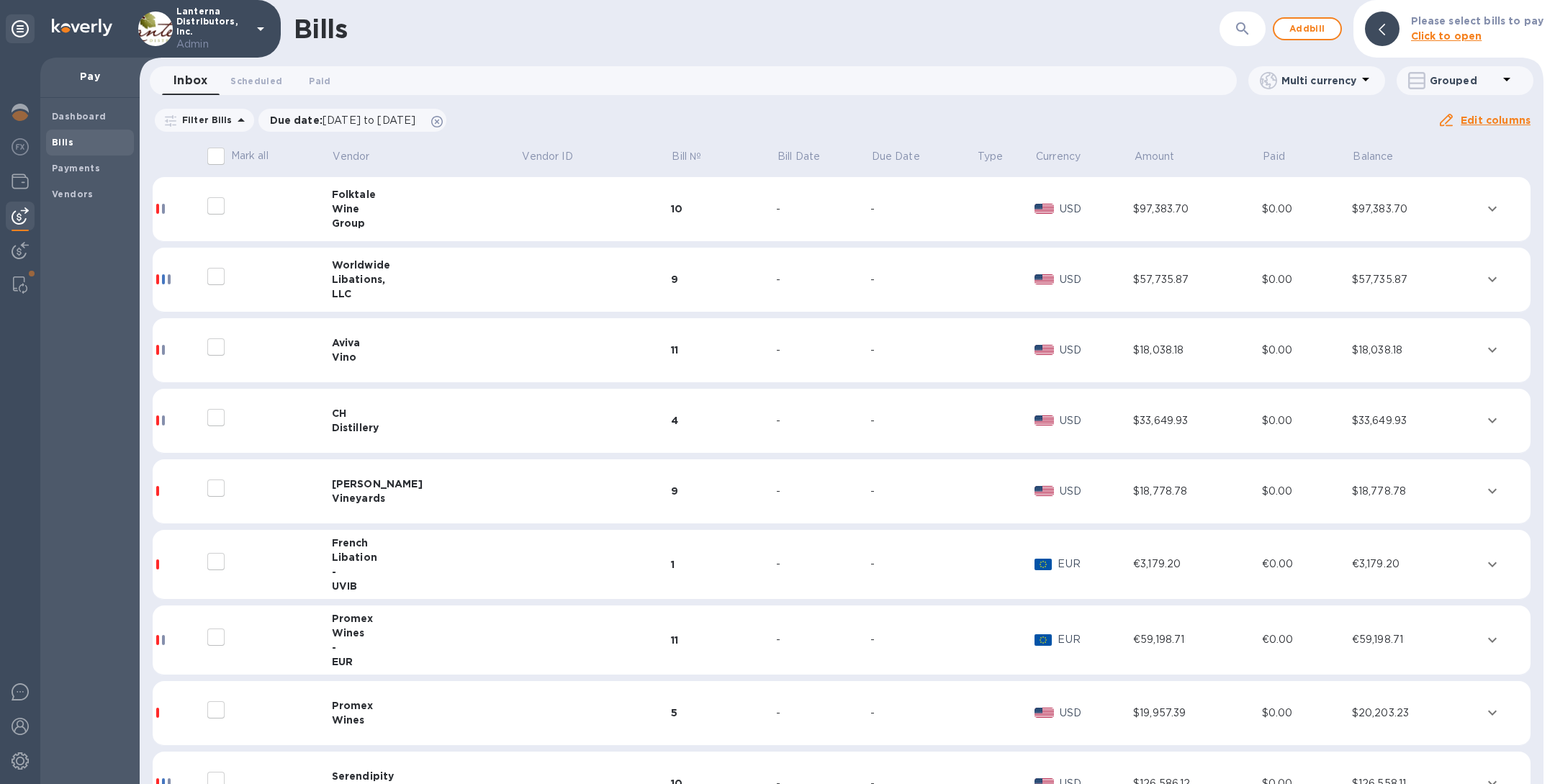
click at [1231, 35] on button "button" at bounding box center [1242, 29] width 35 height 35
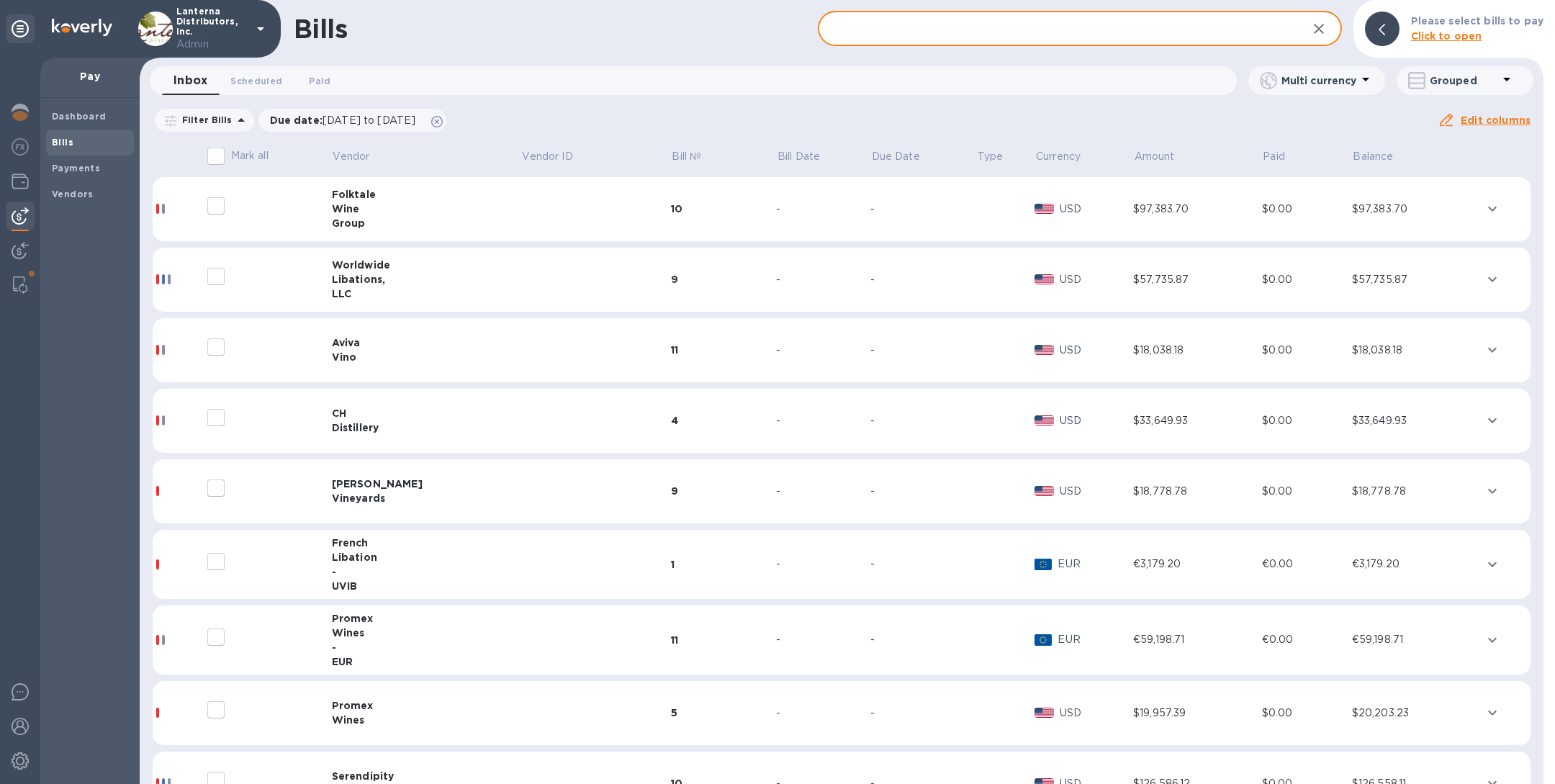
paste input "P11748"
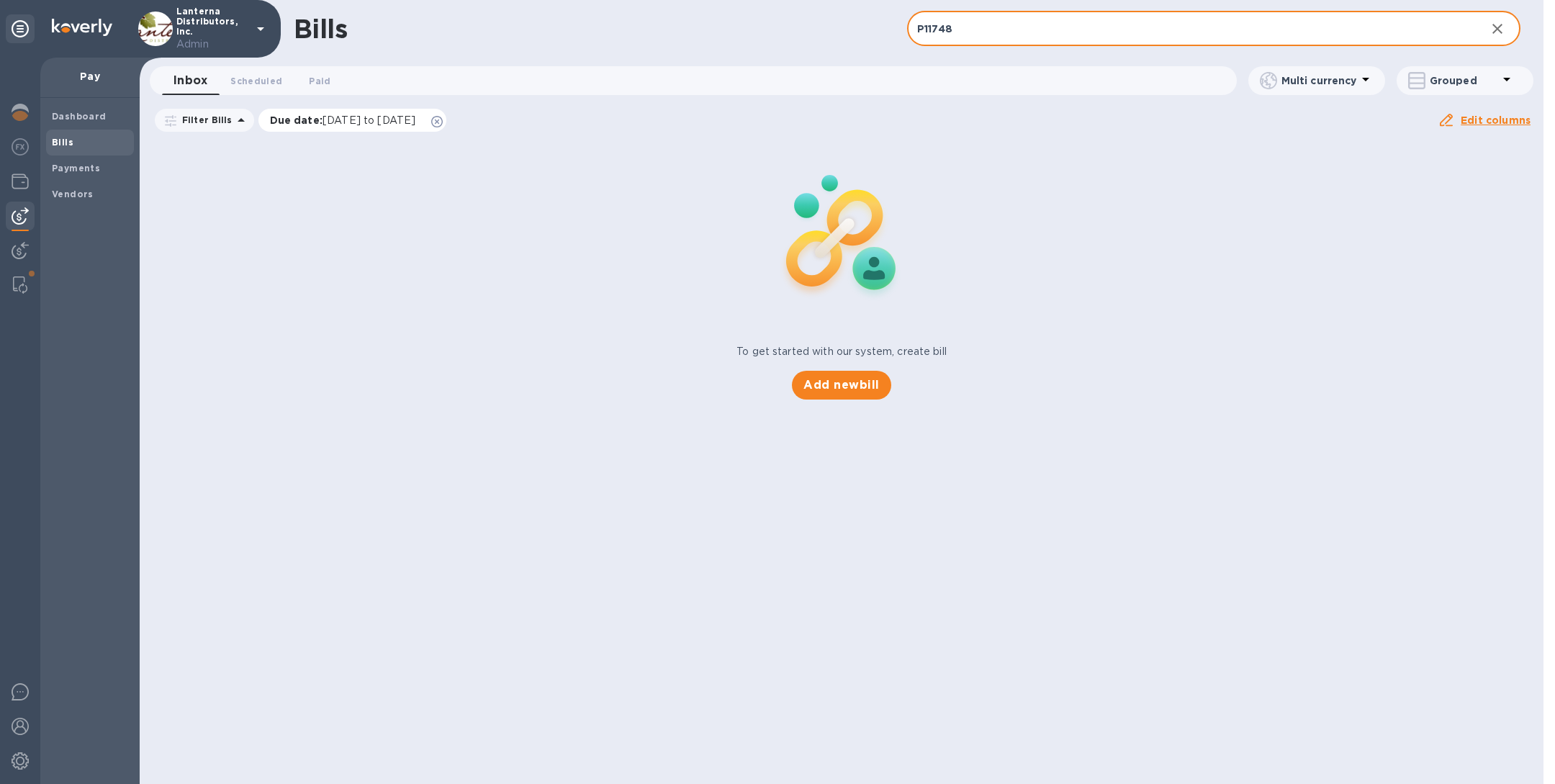
click at [442, 119] on icon at bounding box center [437, 122] width 12 height 12
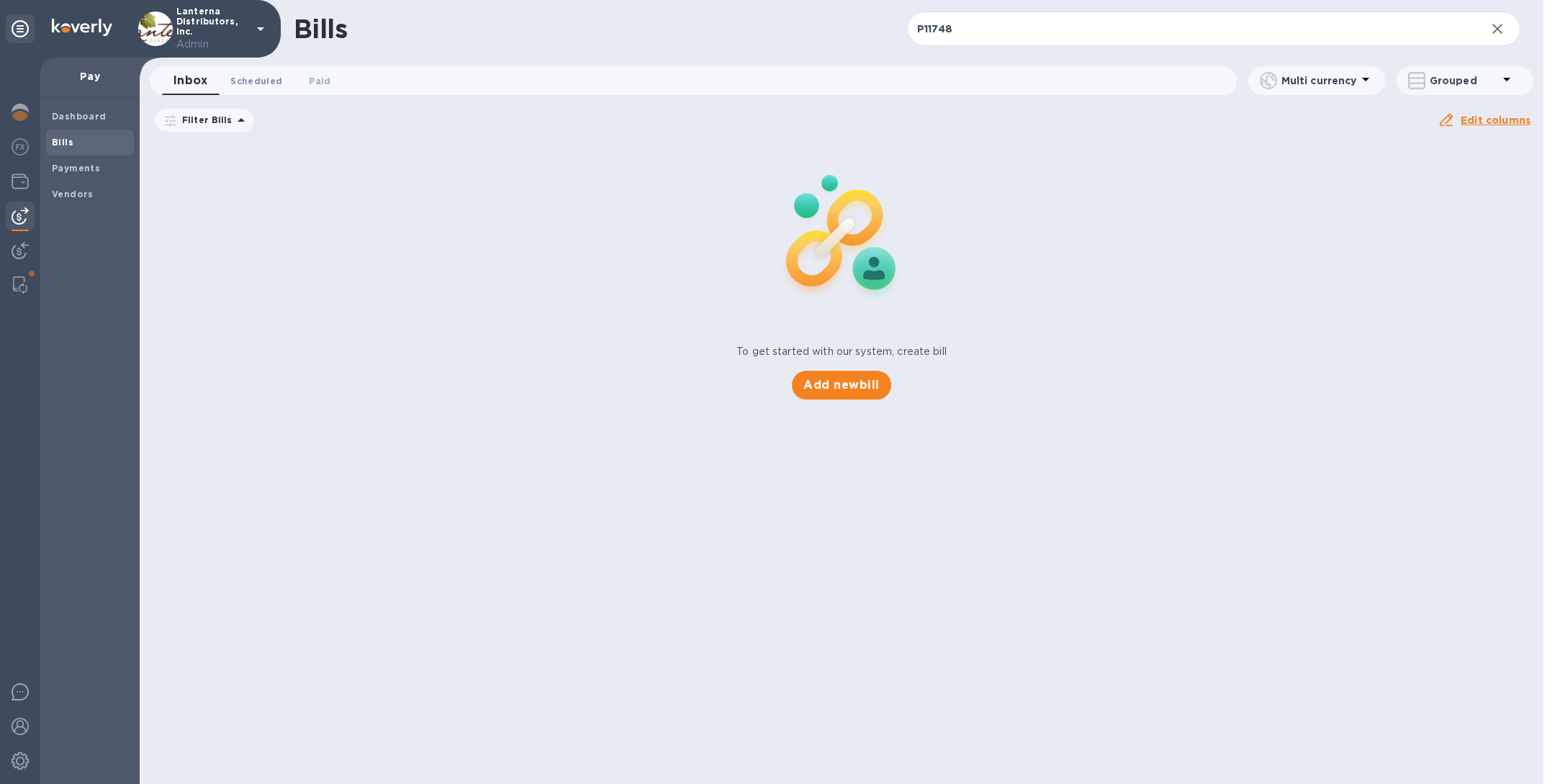
click at [256, 76] on span "Scheduled 0" at bounding box center [256, 81] width 52 height 15
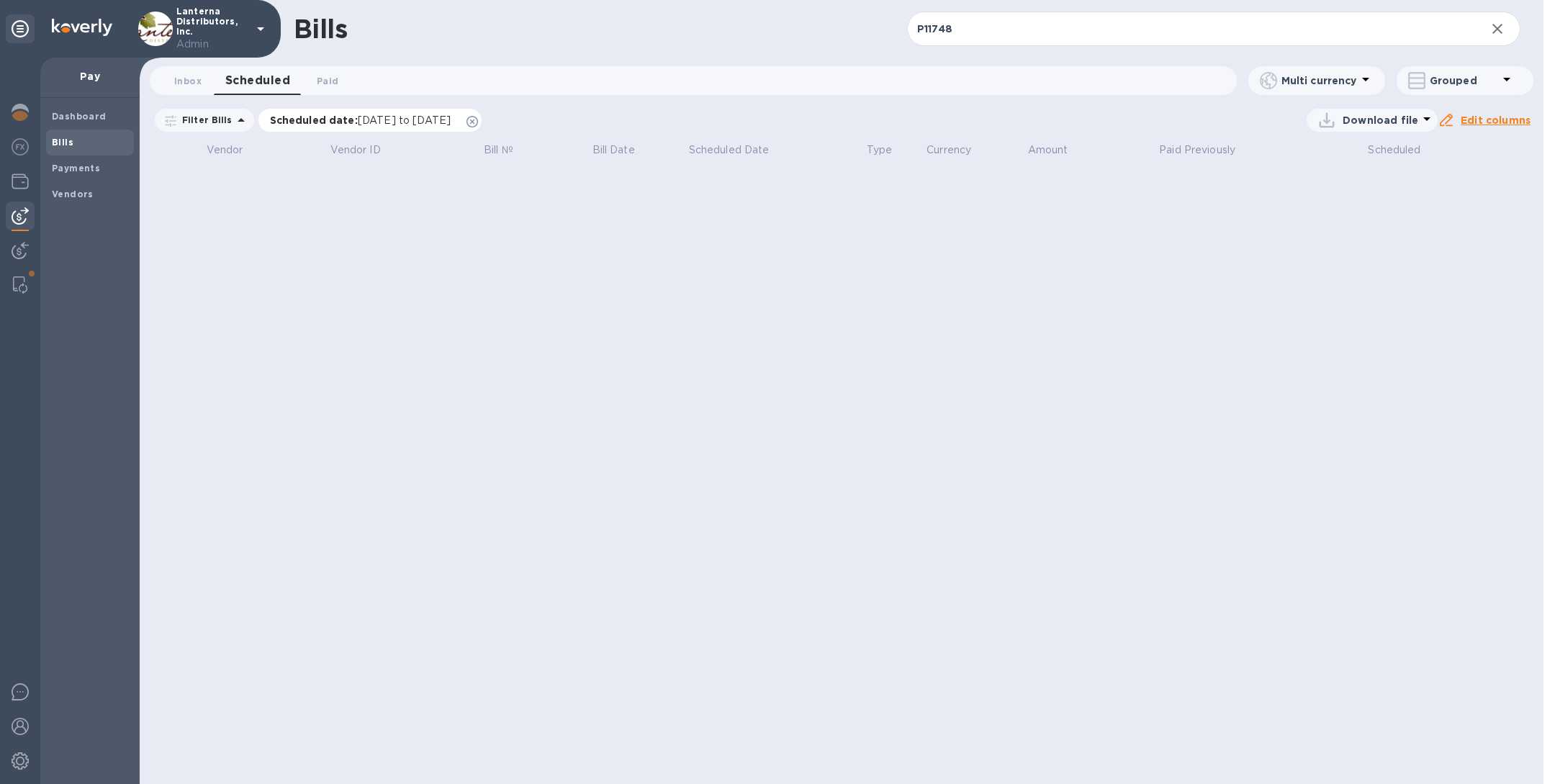
click at [478, 119] on icon at bounding box center [472, 122] width 12 height 12
click at [329, 83] on span "Paid 0" at bounding box center [327, 81] width 21 height 15
click at [445, 117] on icon at bounding box center [440, 122] width 12 height 12
click at [987, 26] on input "P11748" at bounding box center [1190, 30] width 567 height 36
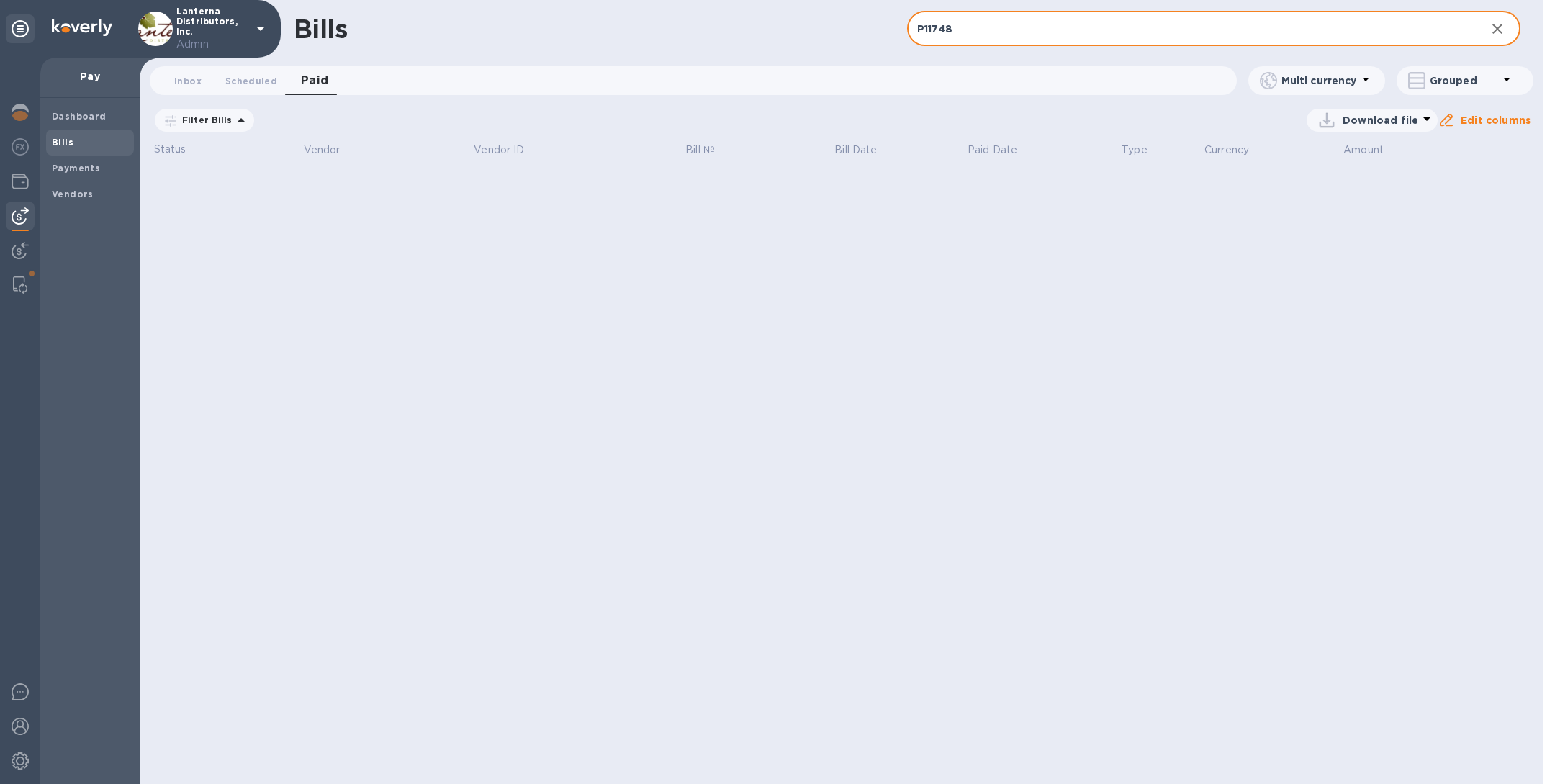
click at [987, 26] on input "P11748" at bounding box center [1190, 30] width 567 height 36
paste input "602"
click at [257, 82] on span "Scheduled 0" at bounding box center [251, 81] width 52 height 15
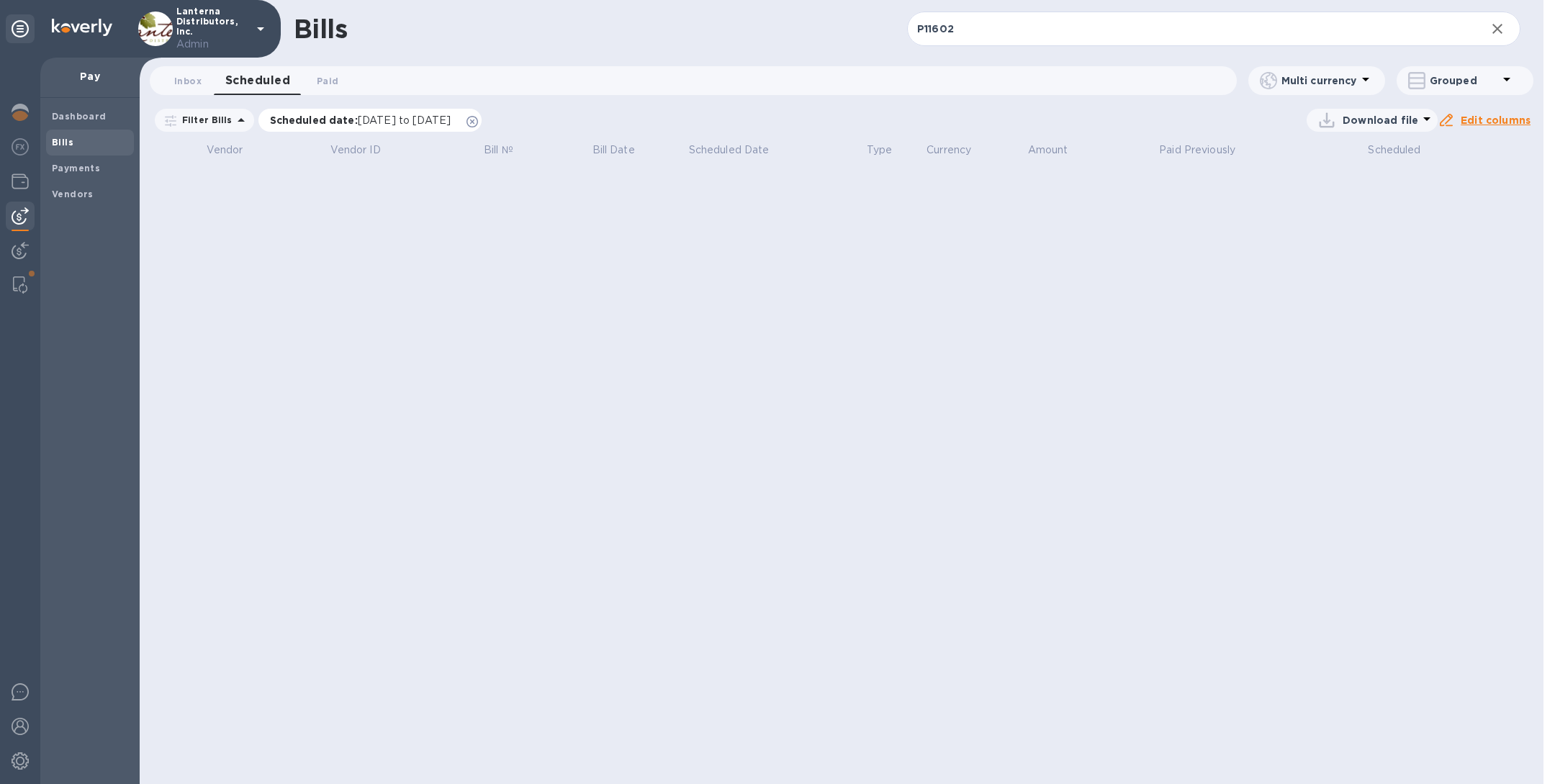
click at [478, 117] on icon at bounding box center [472, 122] width 12 height 12
click at [197, 82] on span "Inbox 0" at bounding box center [188, 81] width 27 height 15
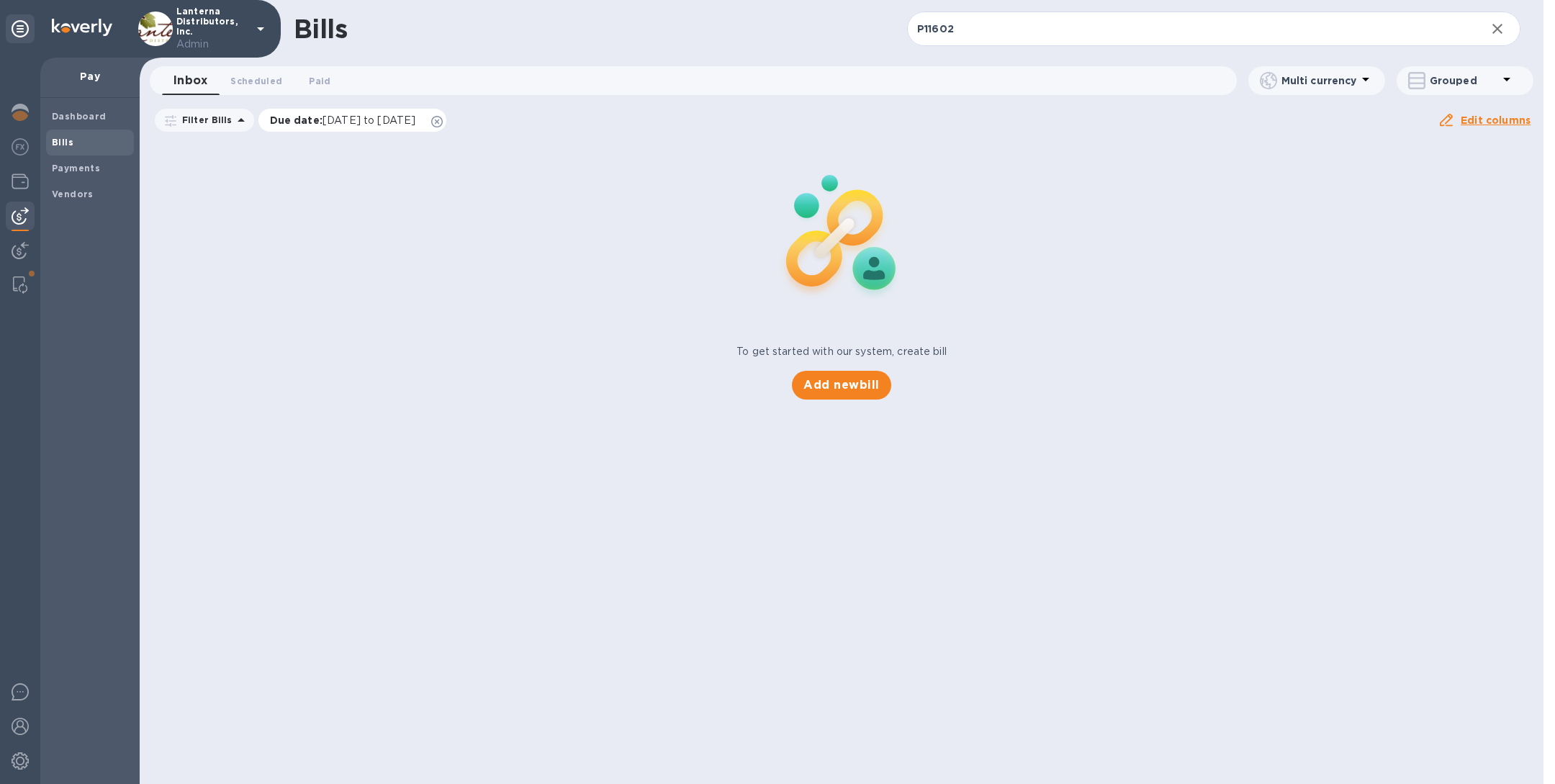
click at [442, 120] on icon at bounding box center [437, 122] width 12 height 12
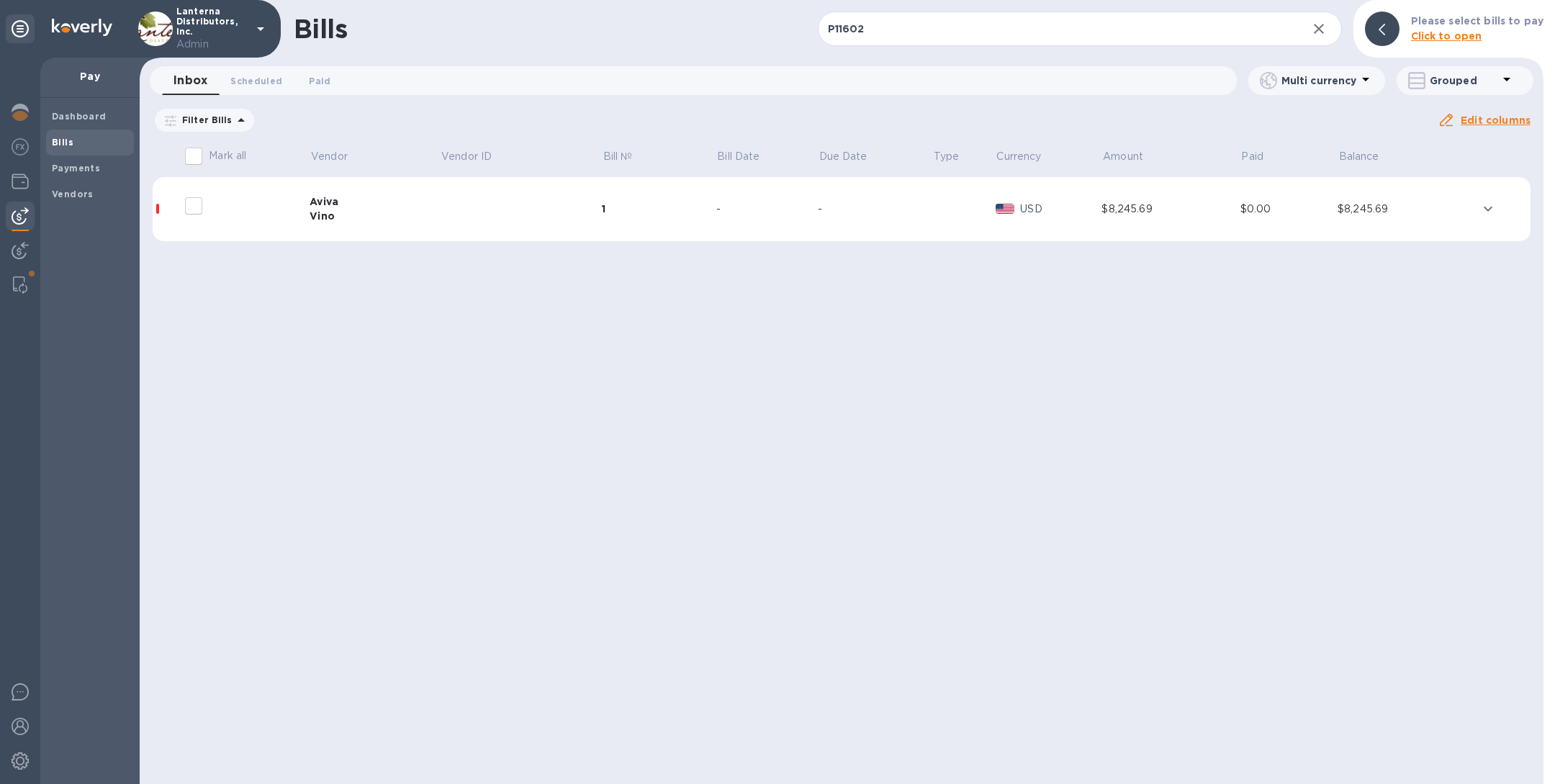
click at [440, 224] on td at bounding box center [520, 209] width 162 height 64
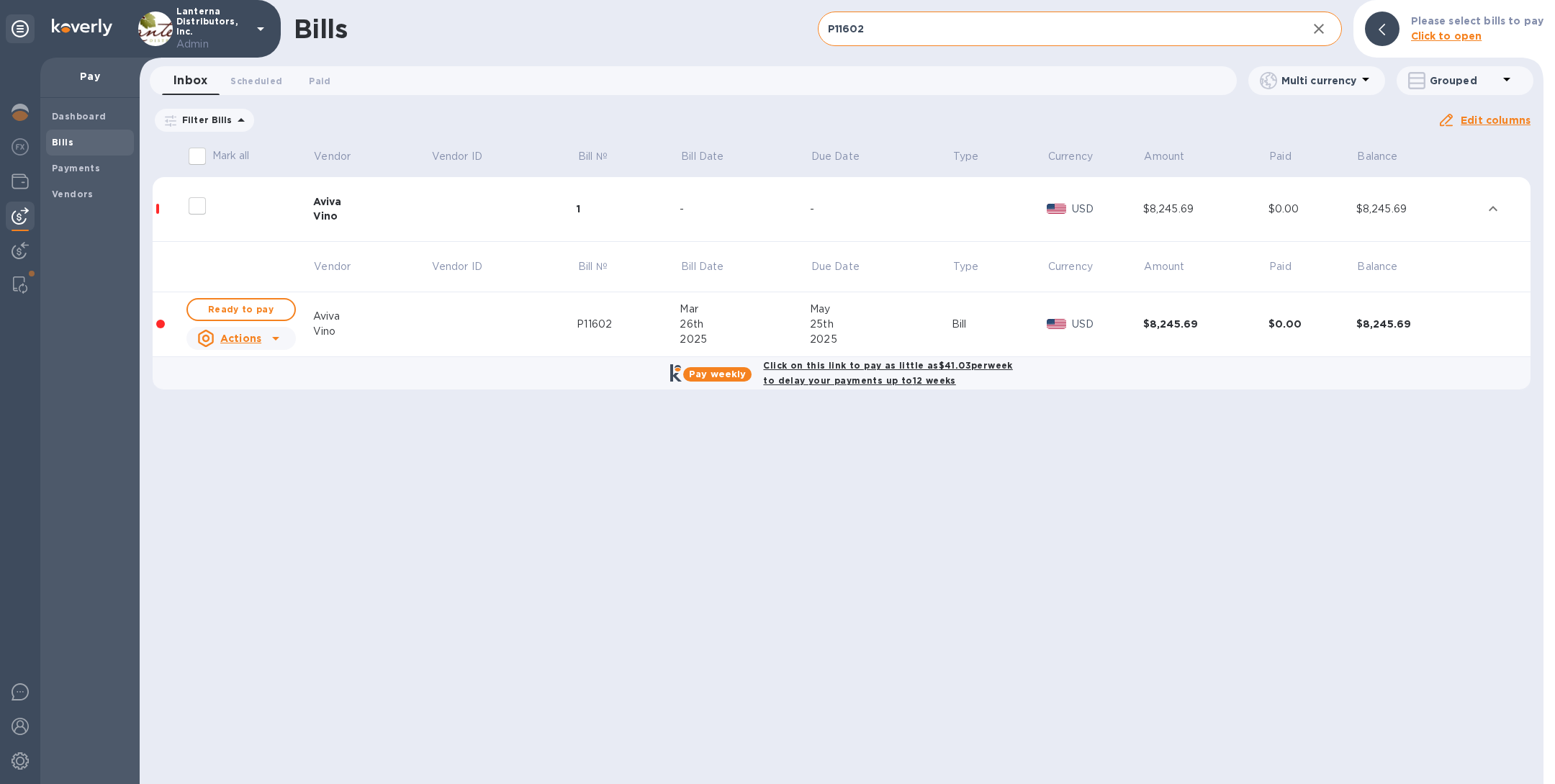
click at [968, 31] on input "P11602" at bounding box center [1056, 30] width 478 height 36
paste input "555"
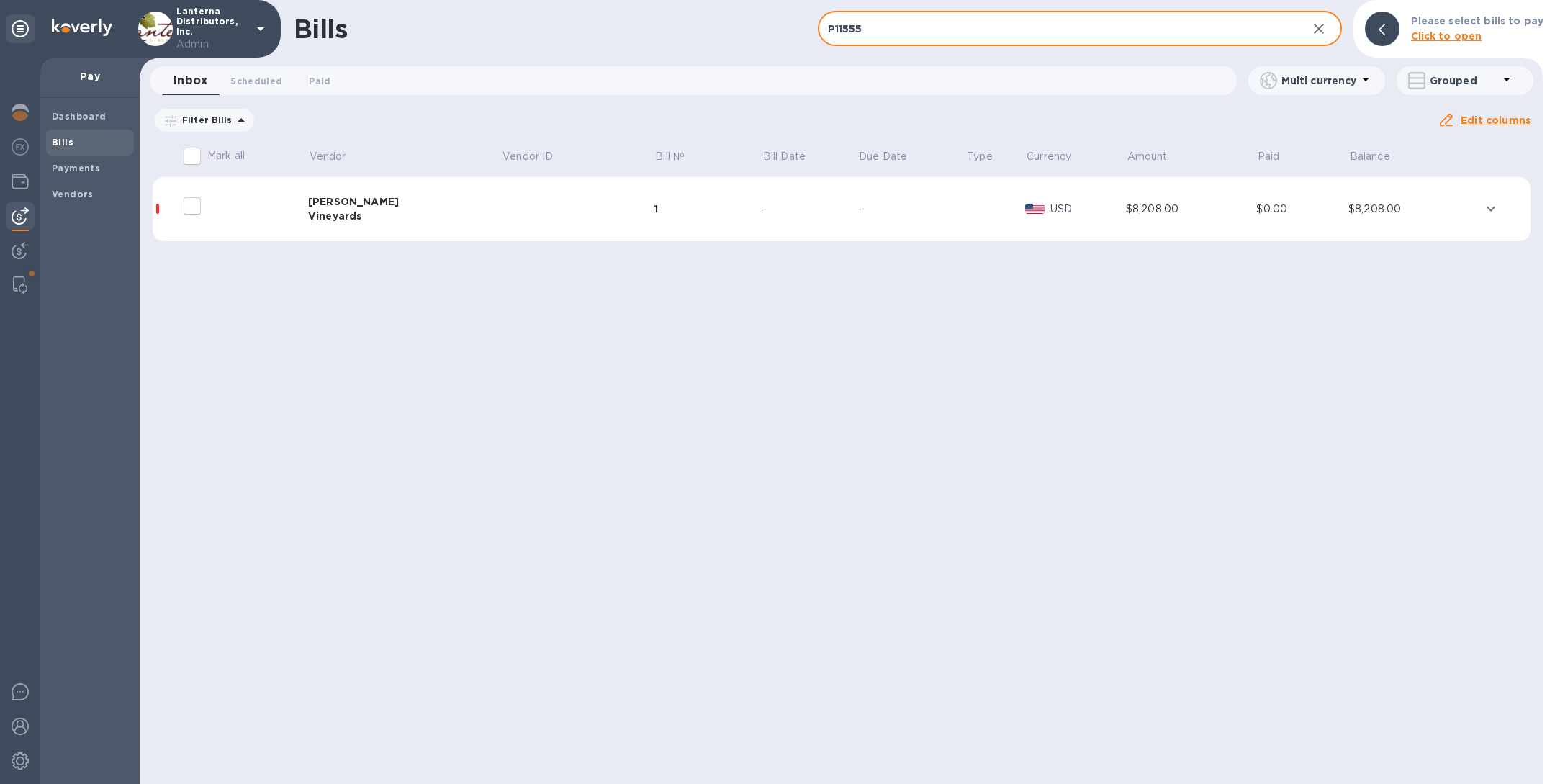
click at [523, 207] on td at bounding box center [577, 209] width 153 height 64
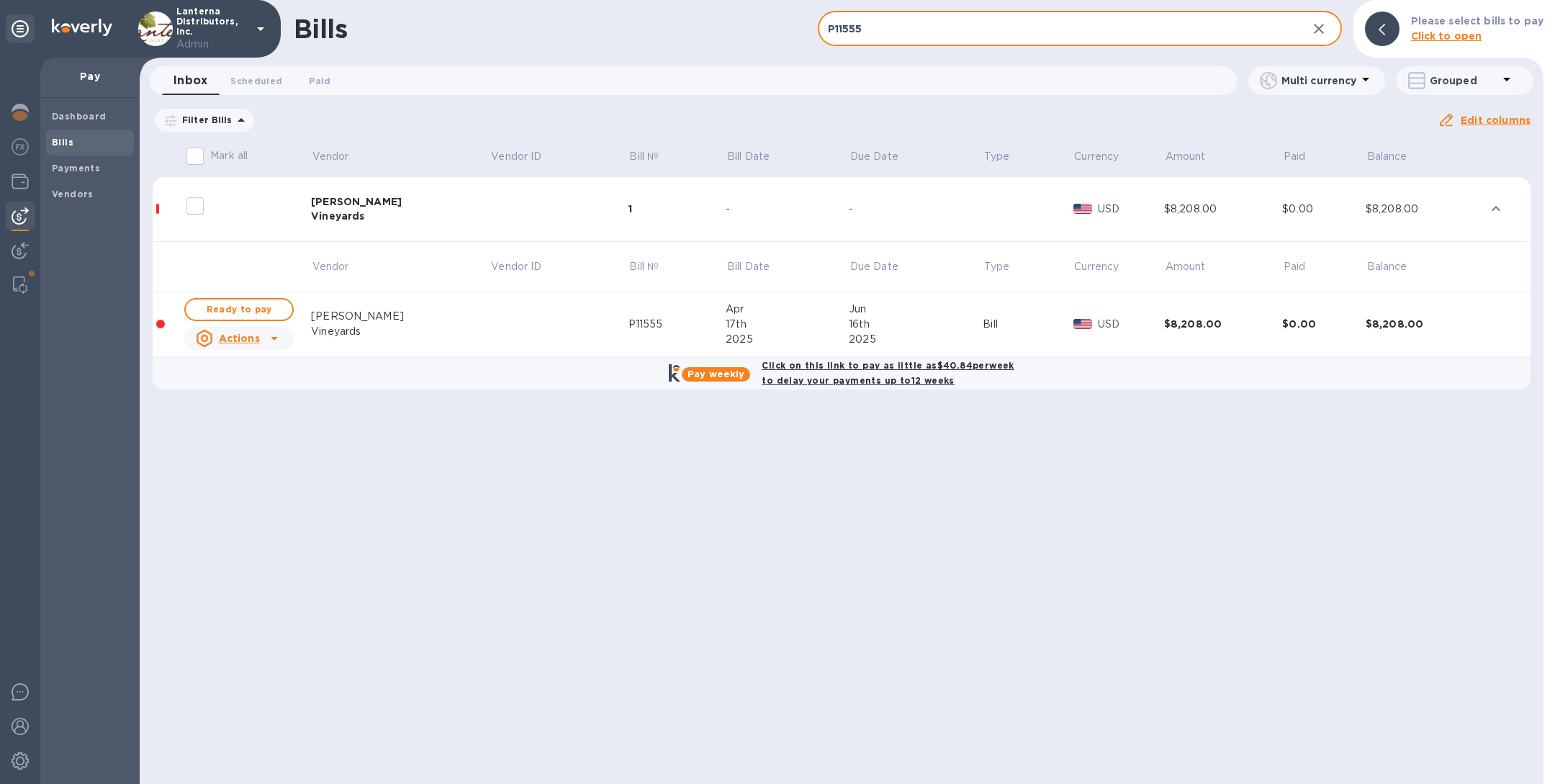
click at [921, 37] on input "P11555" at bounding box center [1056, 30] width 478 height 36
paste input "781"
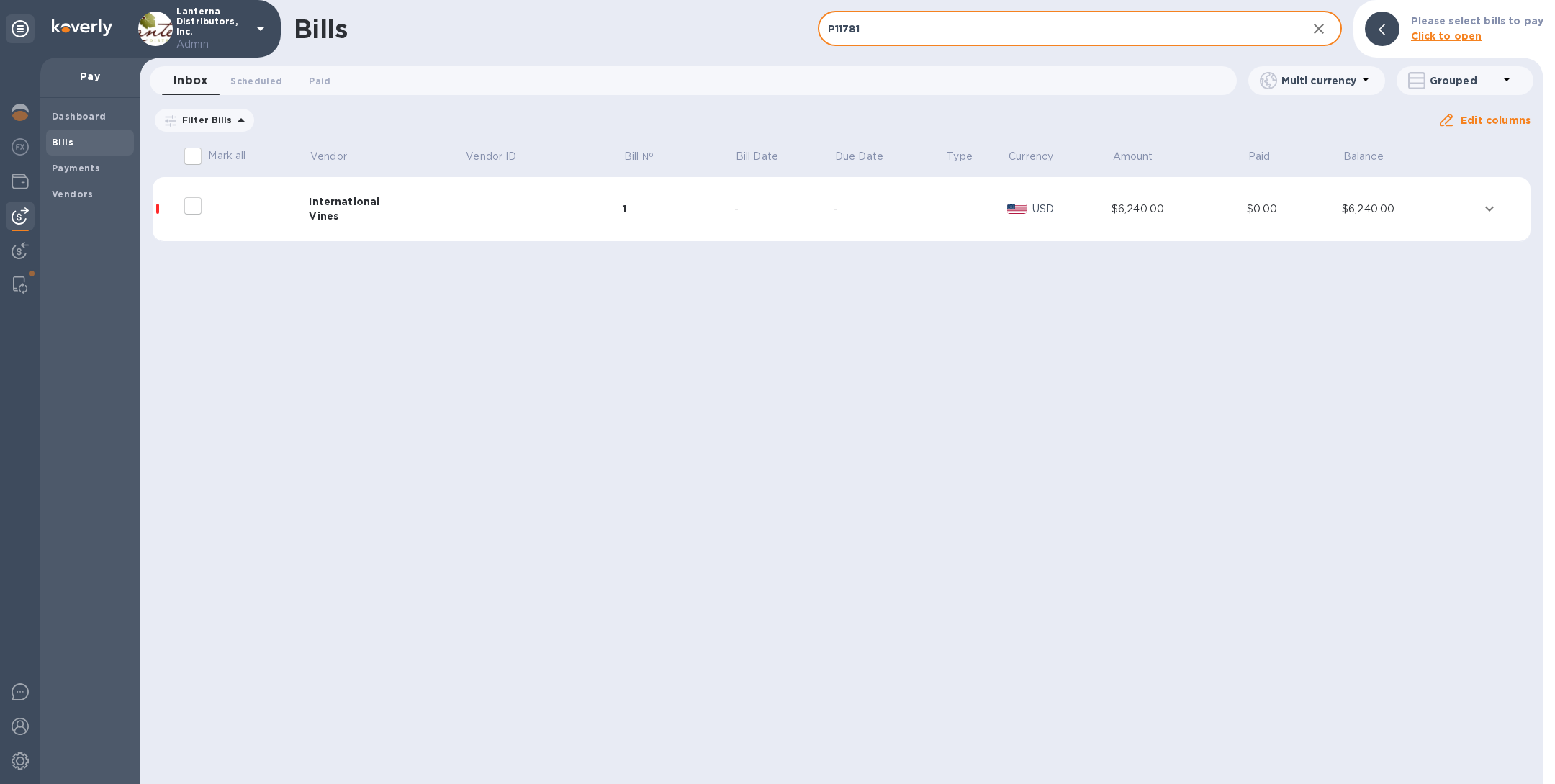
click at [895, 13] on input "P11781" at bounding box center [1056, 30] width 478 height 36
paste input "48"
click at [875, 24] on input "P11748" at bounding box center [1056, 30] width 478 height 36
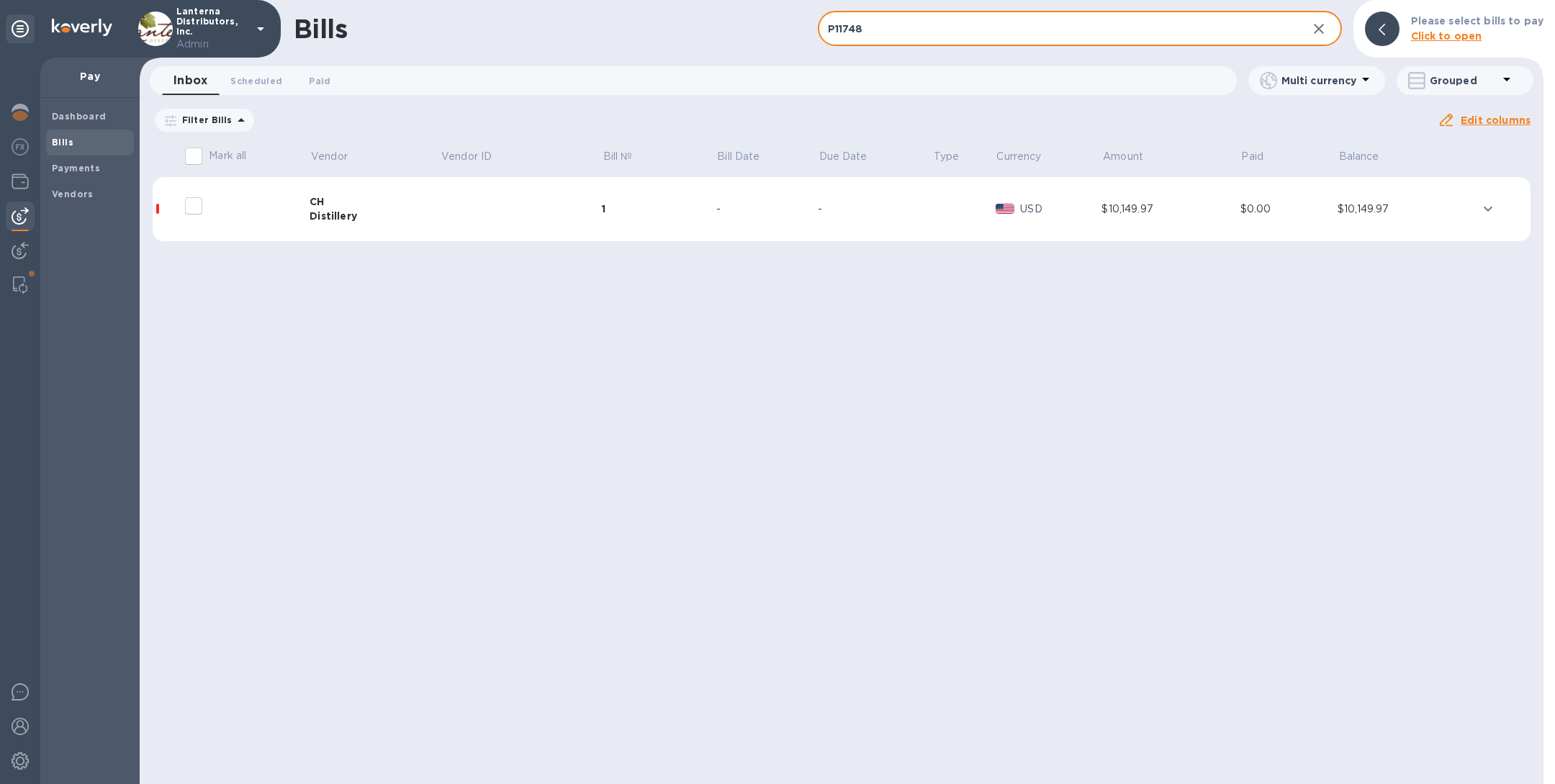
click at [875, 24] on input "P11748" at bounding box center [1056, 30] width 478 height 36
paste input "679"
type input "P11679"
click at [24, 282] on img at bounding box center [19, 285] width 14 height 17
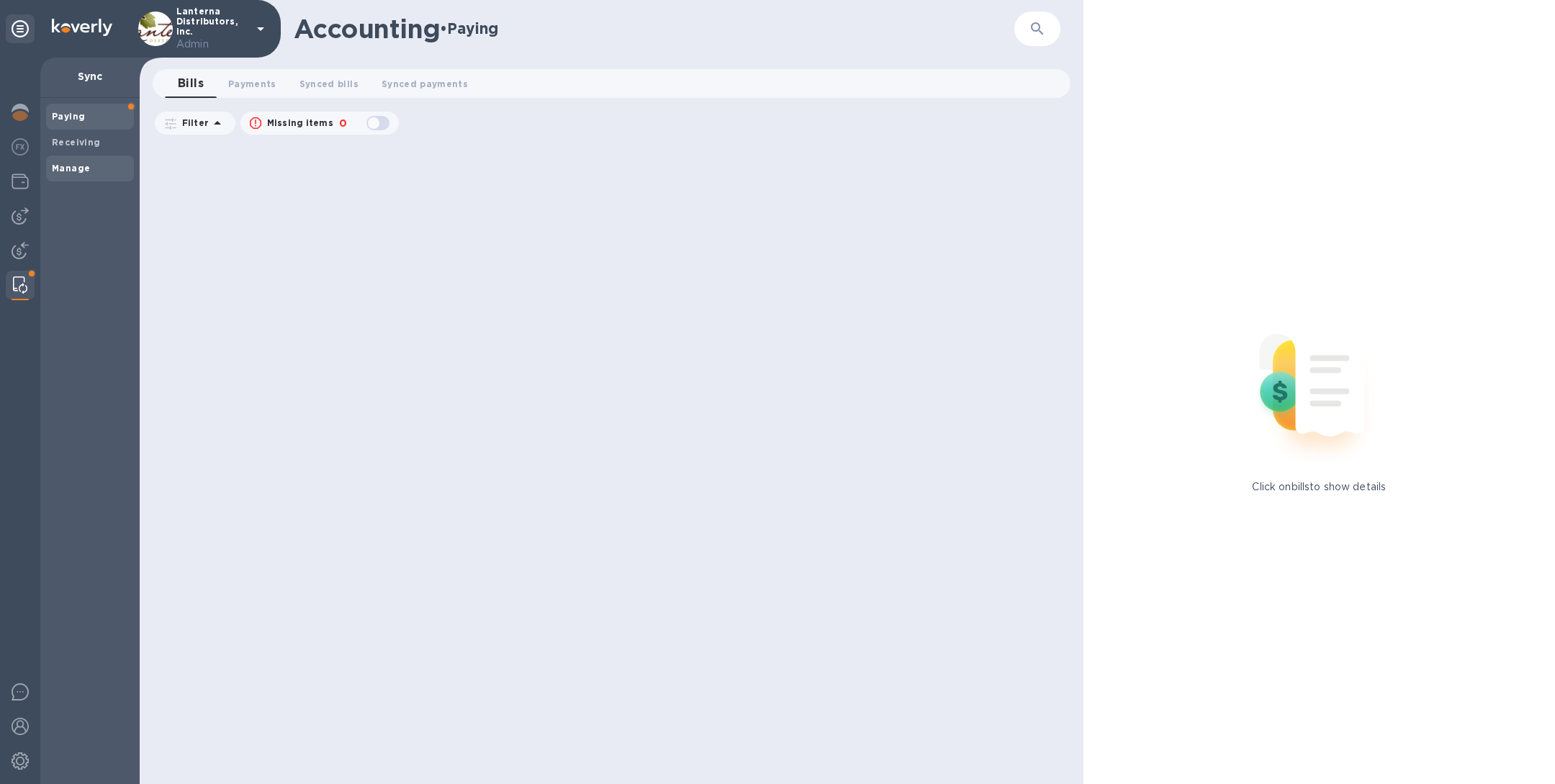
click at [88, 165] on span "Manage" at bounding box center [90, 168] width 76 height 14
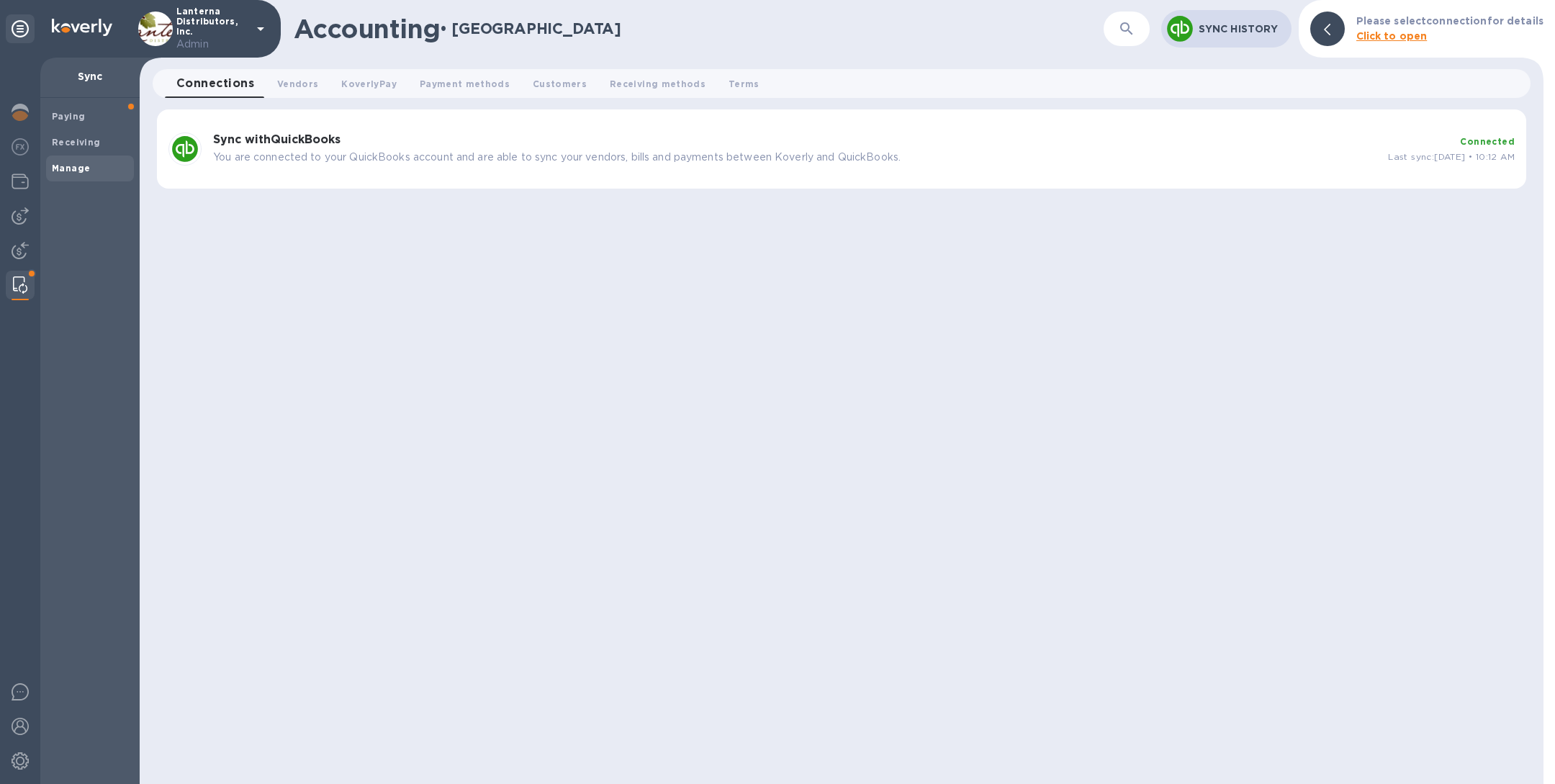
click at [532, 160] on p "You are connected to your QuickBooks account and are able to sync your vendors,…" at bounding box center [795, 157] width 1164 height 15
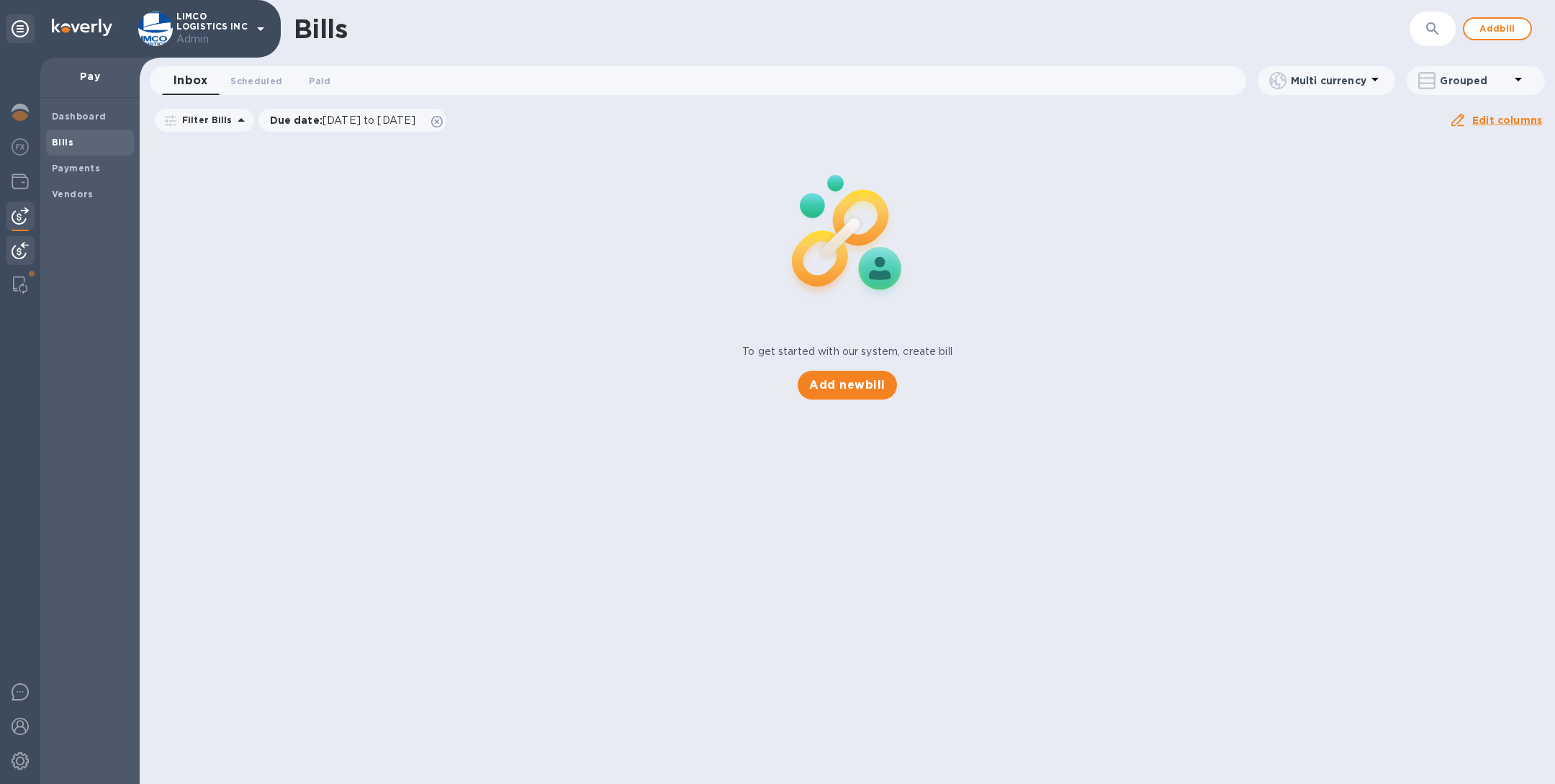
click at [19, 250] on img at bounding box center [20, 250] width 17 height 17
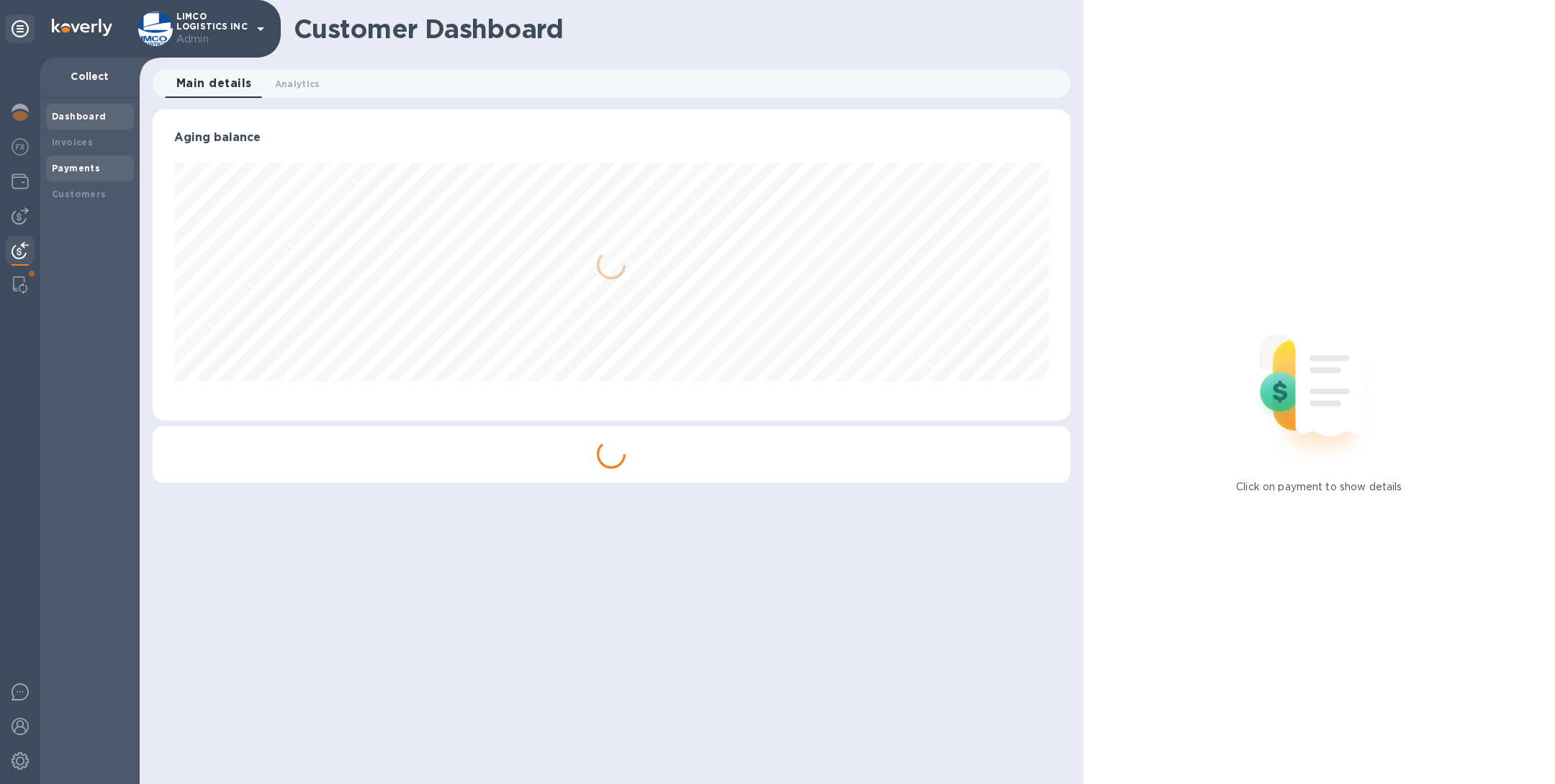
scroll to position [311, 917]
click at [77, 139] on b "Invoices" at bounding box center [72, 142] width 41 height 11
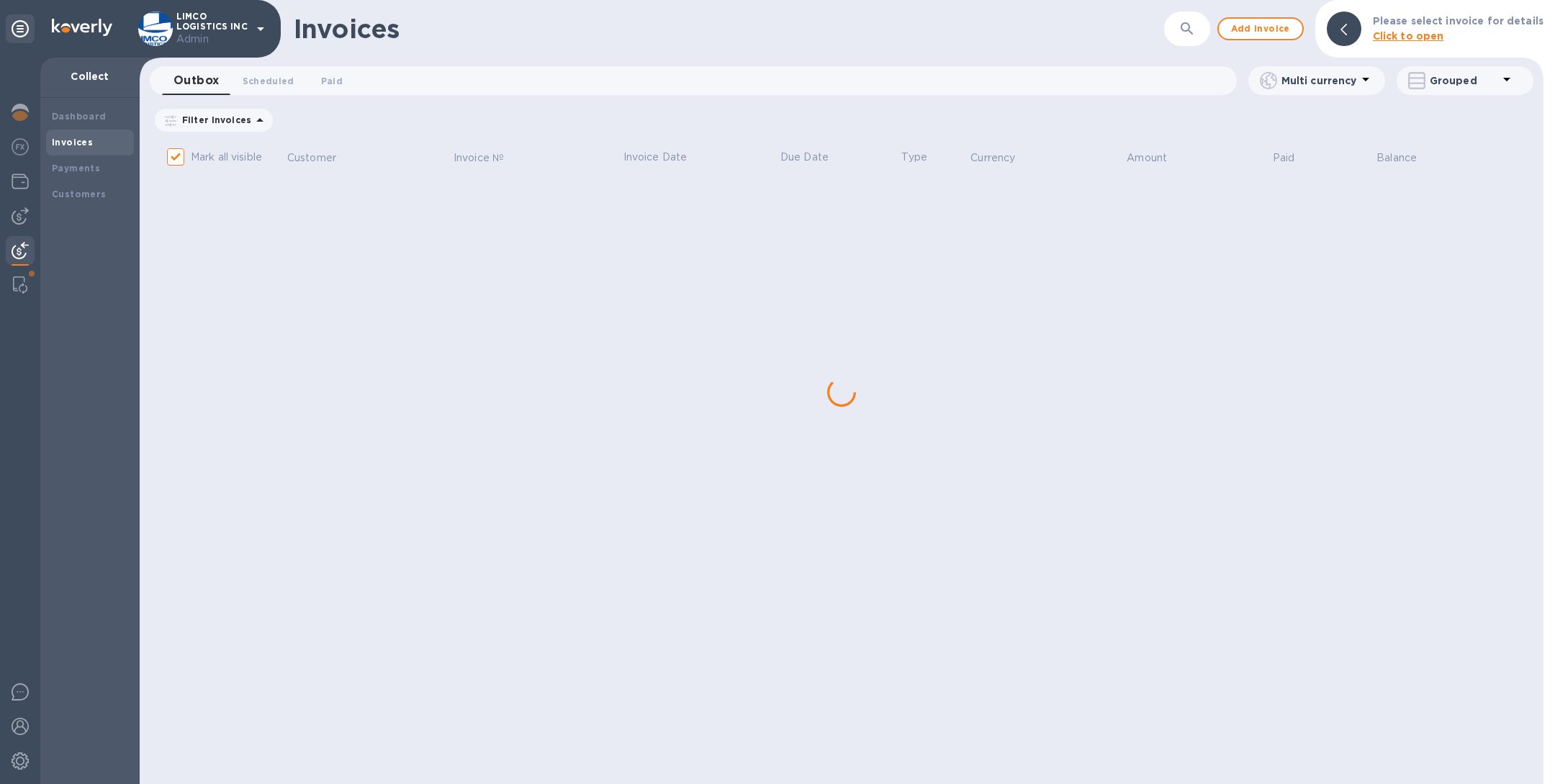
checkbox input "false"
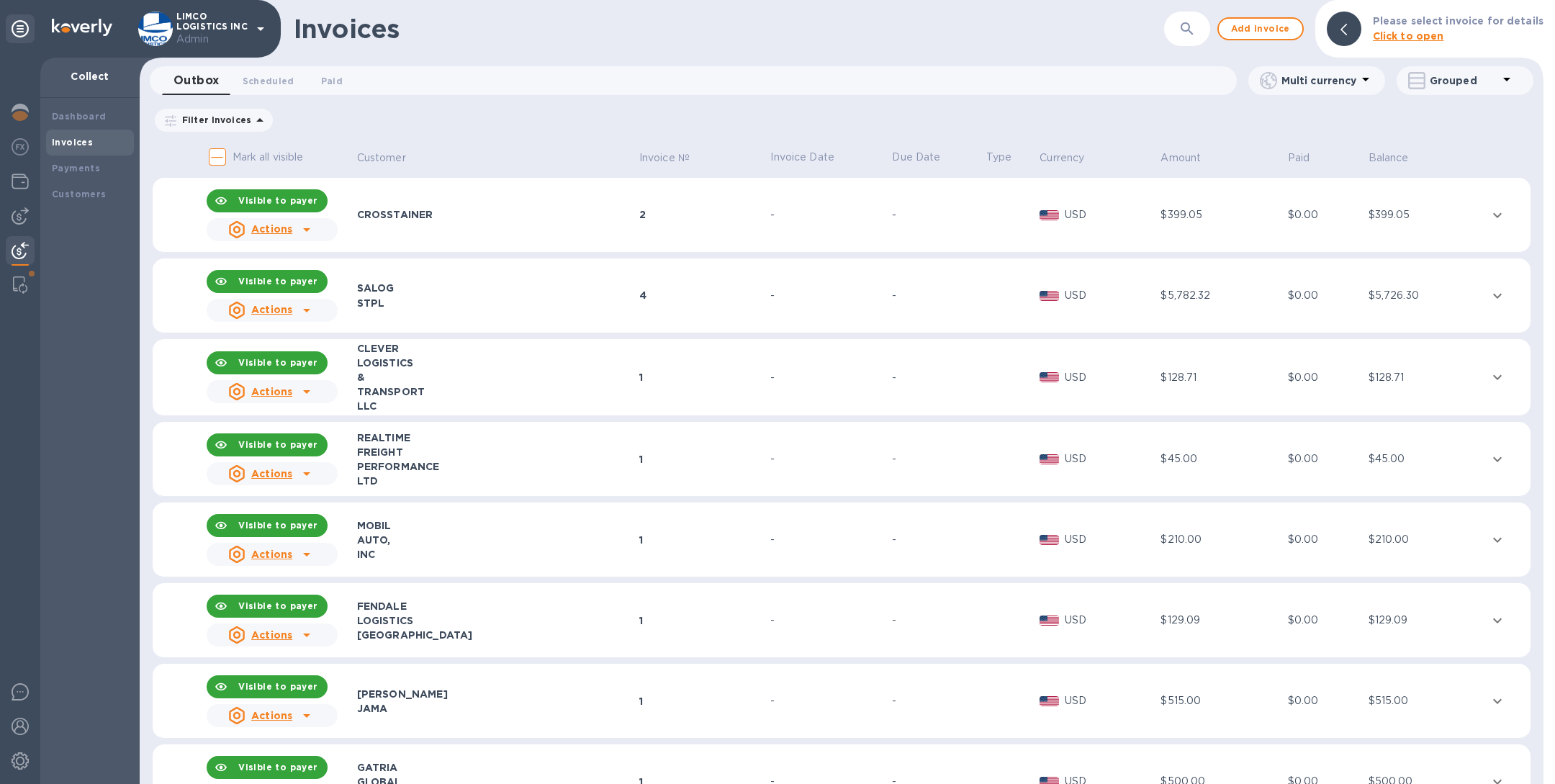
click at [1187, 33] on icon "button" at bounding box center [1187, 28] width 17 height 17
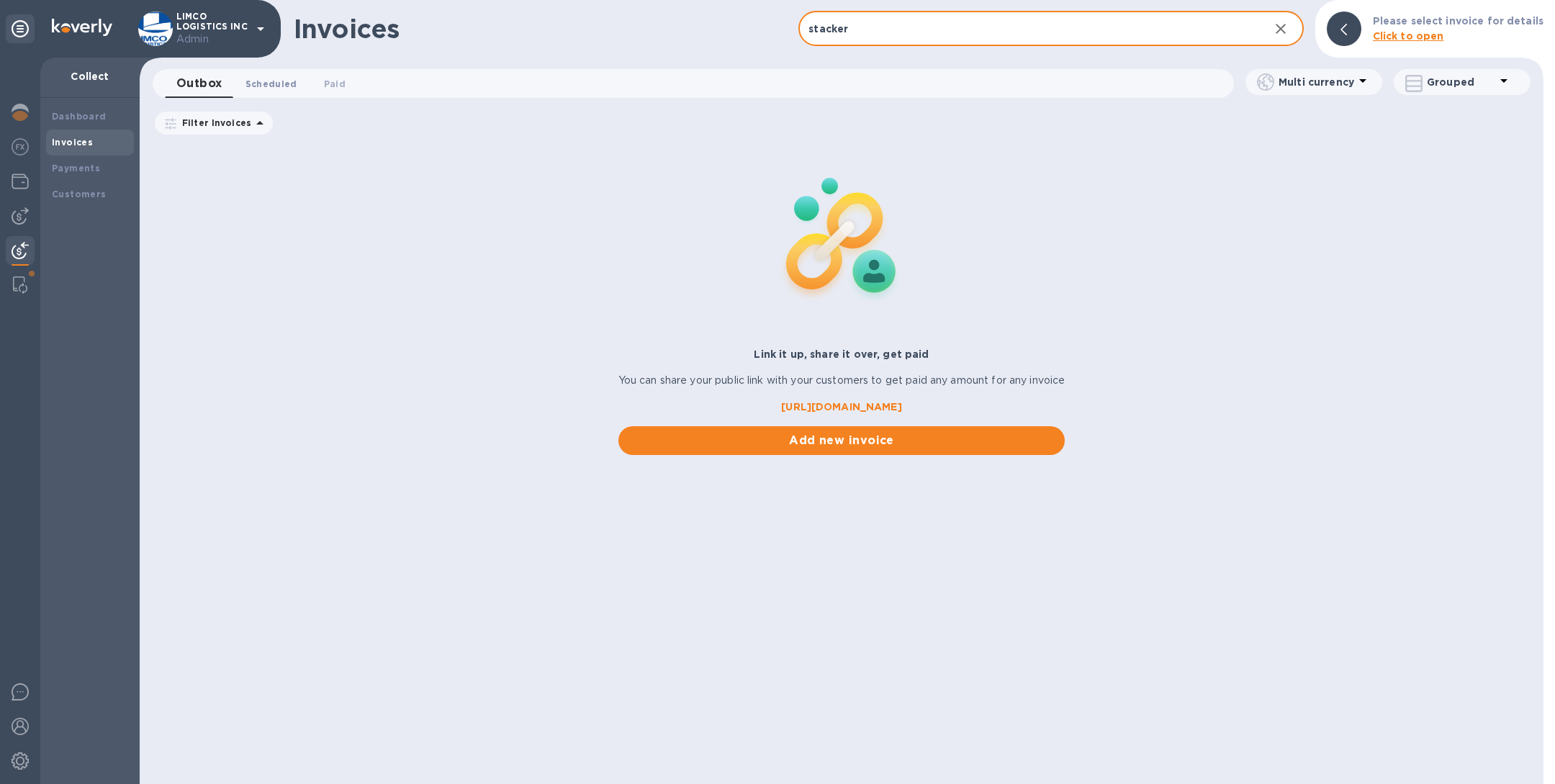
type input "stacker"
click at [265, 80] on span "Scheduled 0" at bounding box center [271, 84] width 52 height 15
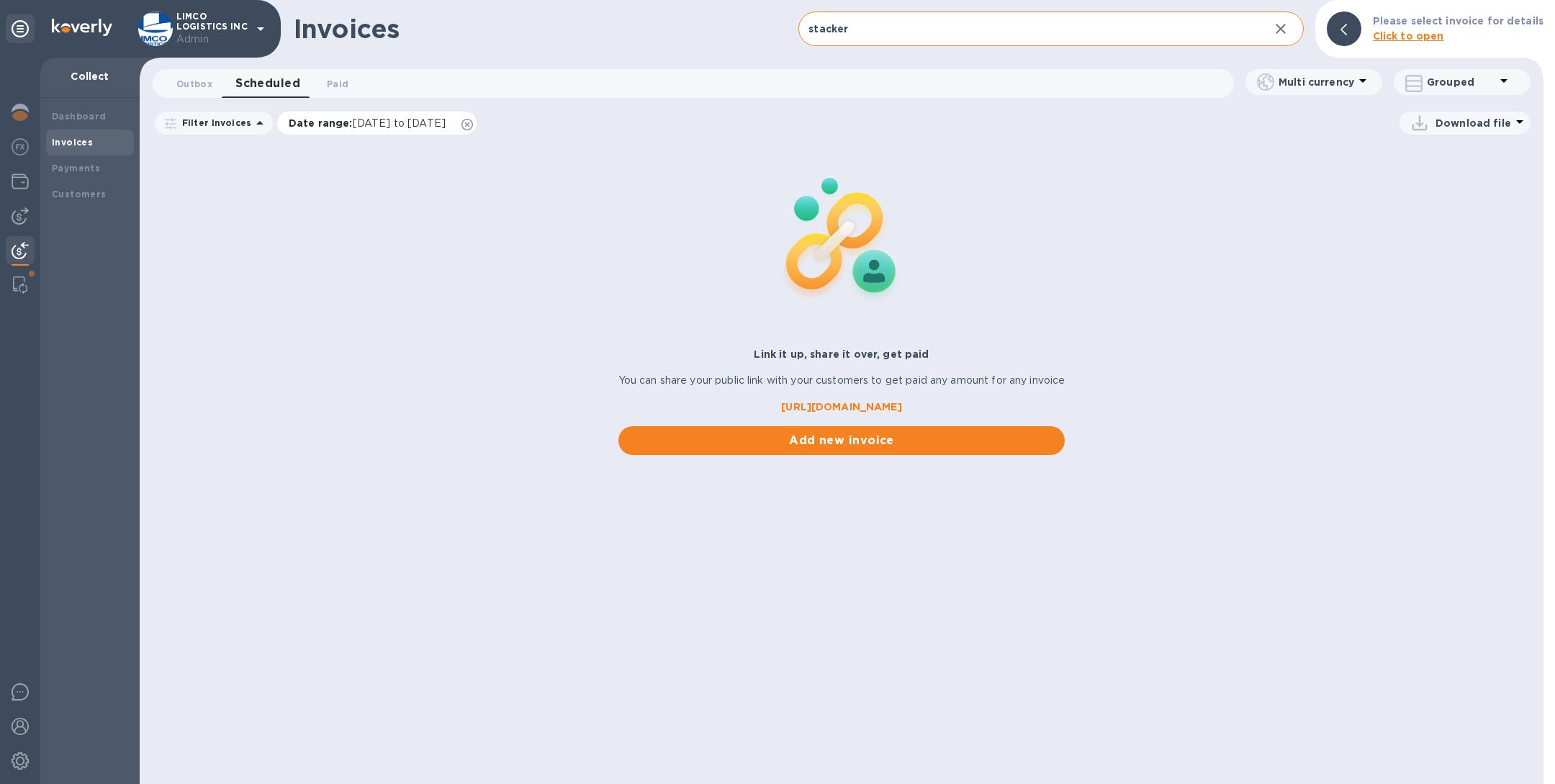
click at [473, 125] on icon at bounding box center [468, 124] width 12 height 12
click at [337, 92] on button "Paid 0" at bounding box center [338, 83] width 52 height 29
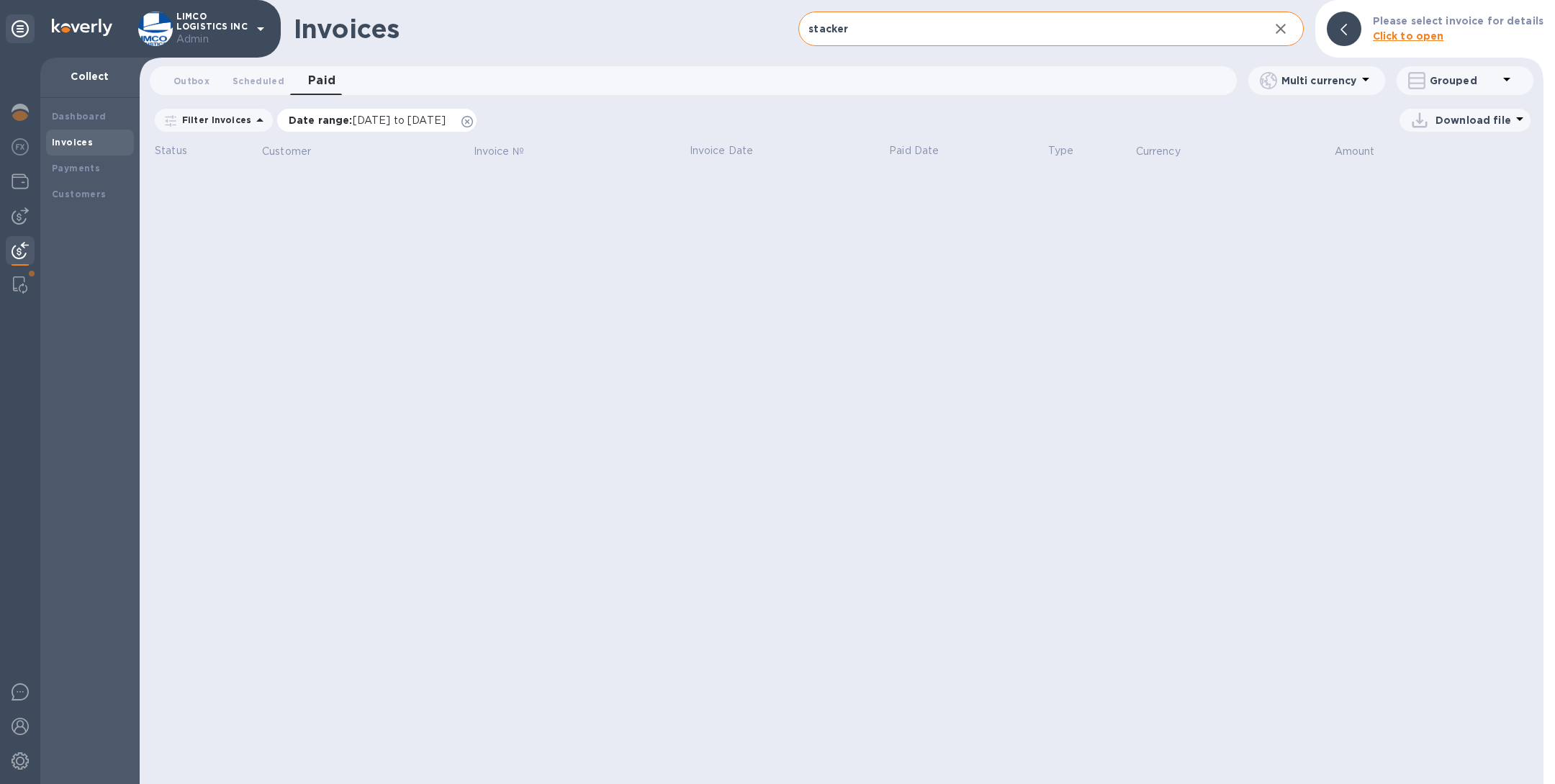
click at [473, 126] on icon at bounding box center [468, 122] width 12 height 12
click at [193, 81] on span "Outbox 0" at bounding box center [191, 81] width 36 height 15
